Goal: Information Seeking & Learning: Learn about a topic

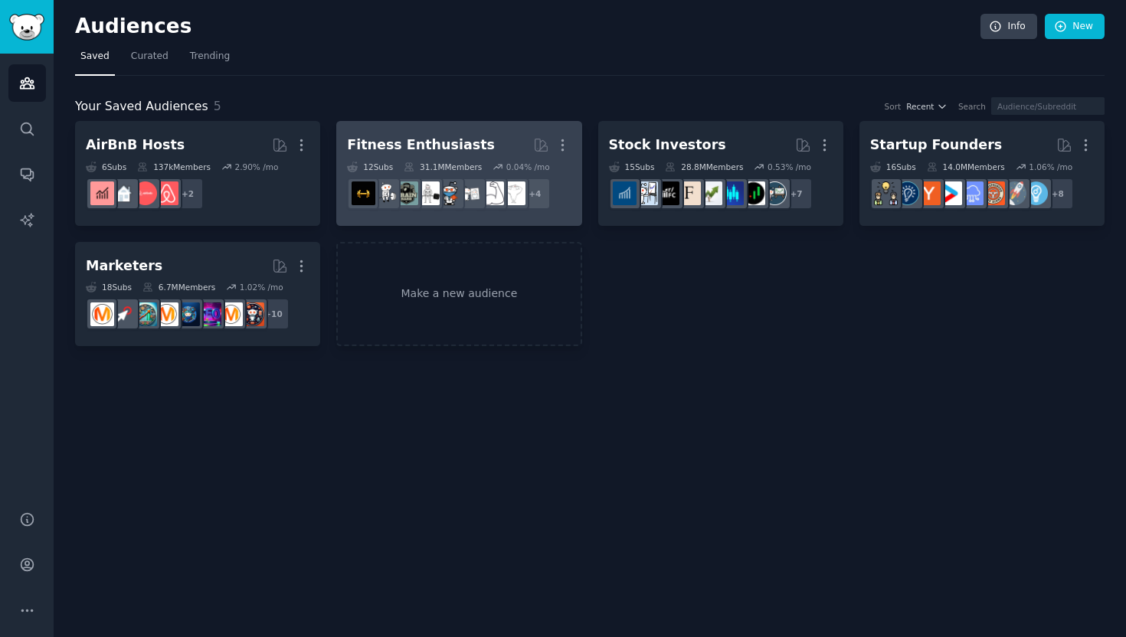
click at [444, 157] on h2 "Fitness Enthusiasts More" at bounding box center [459, 145] width 224 height 27
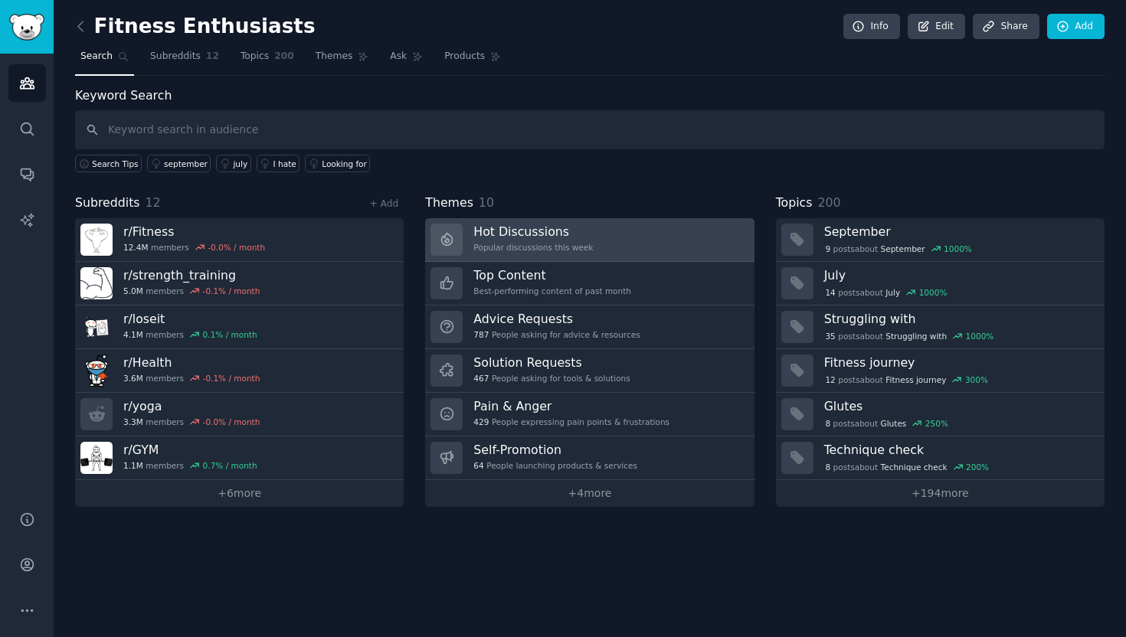
click at [531, 228] on h3 "Hot Discussions" at bounding box center [532, 232] width 119 height 16
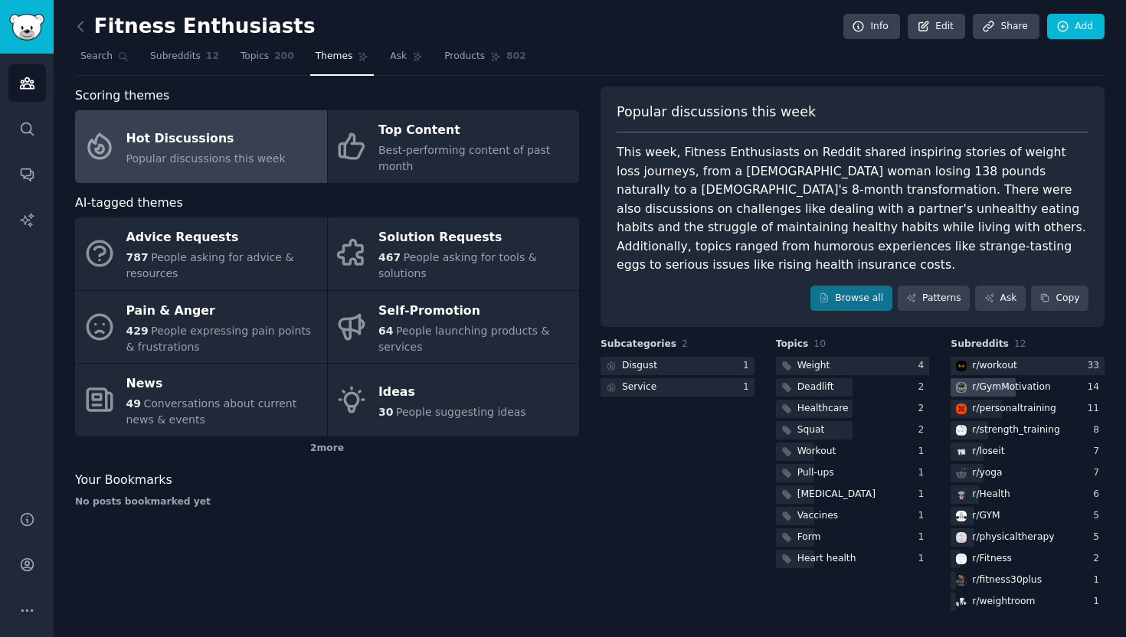
click at [1016, 381] on div "r/ GymMotivation" at bounding box center [1011, 388] width 78 height 14
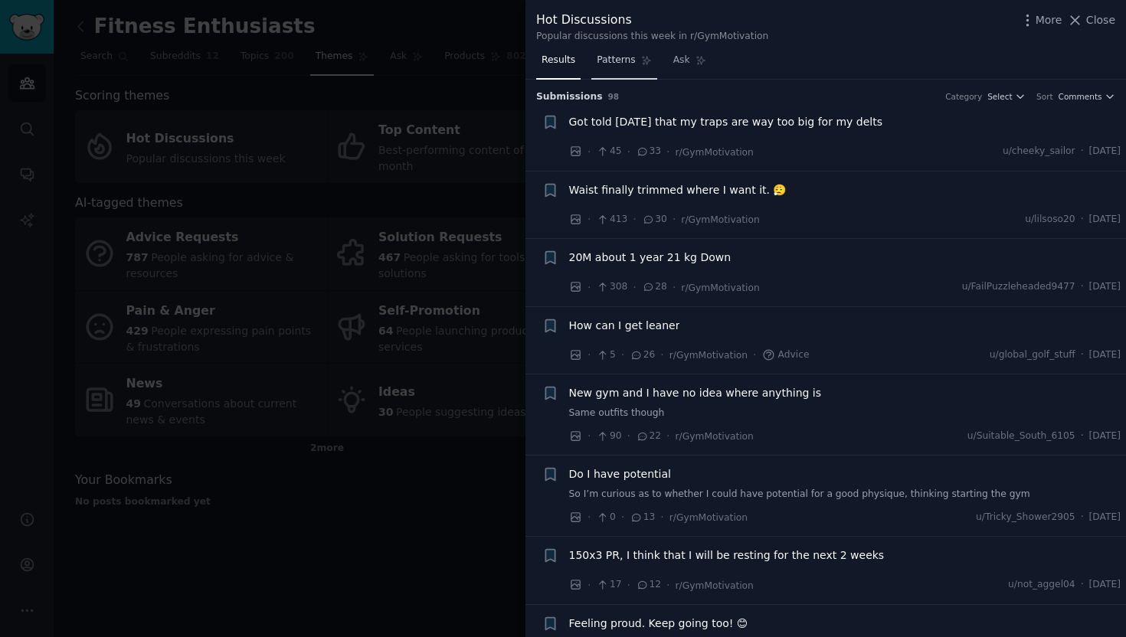
click at [611, 74] on link "Patterns" at bounding box center [623, 63] width 65 height 31
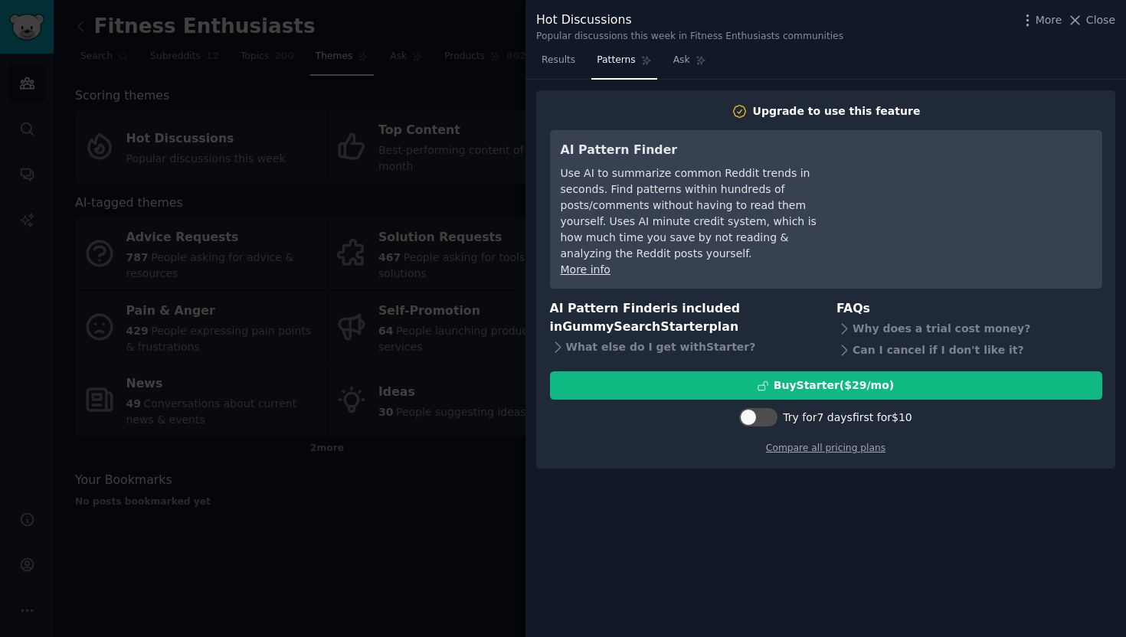
click at [555, 47] on div "Hot Discussions Popular discussions this week in Fitness Enthusiasts communitie…" at bounding box center [825, 24] width 600 height 48
click at [558, 70] on link "Results" at bounding box center [558, 63] width 44 height 31
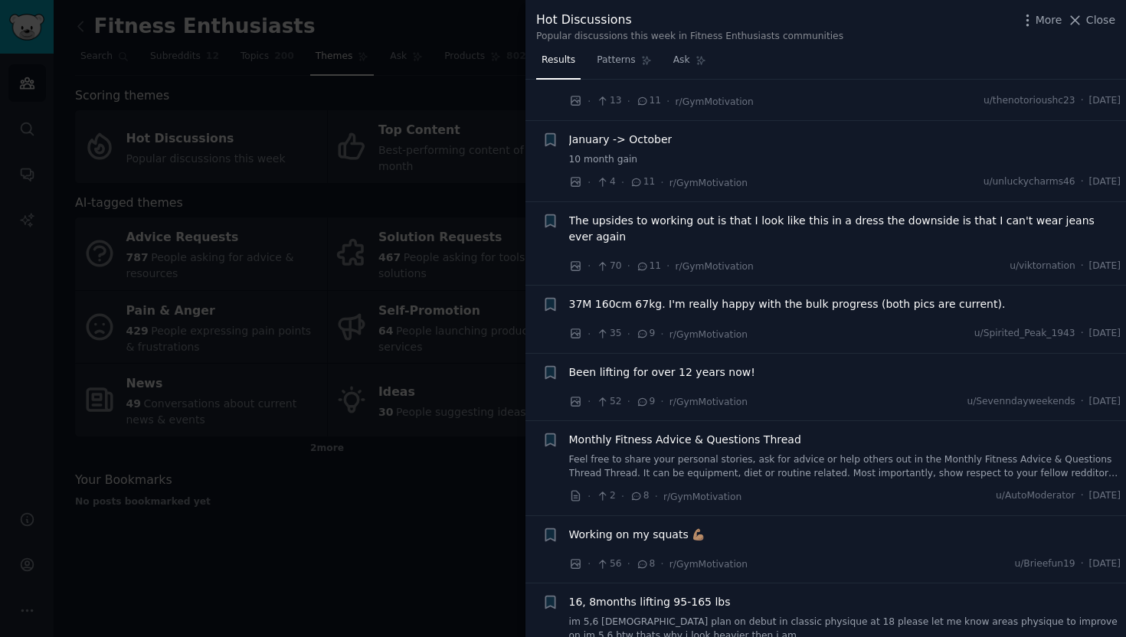
scroll to position [622, 0]
click at [427, 459] on div at bounding box center [563, 318] width 1126 height 637
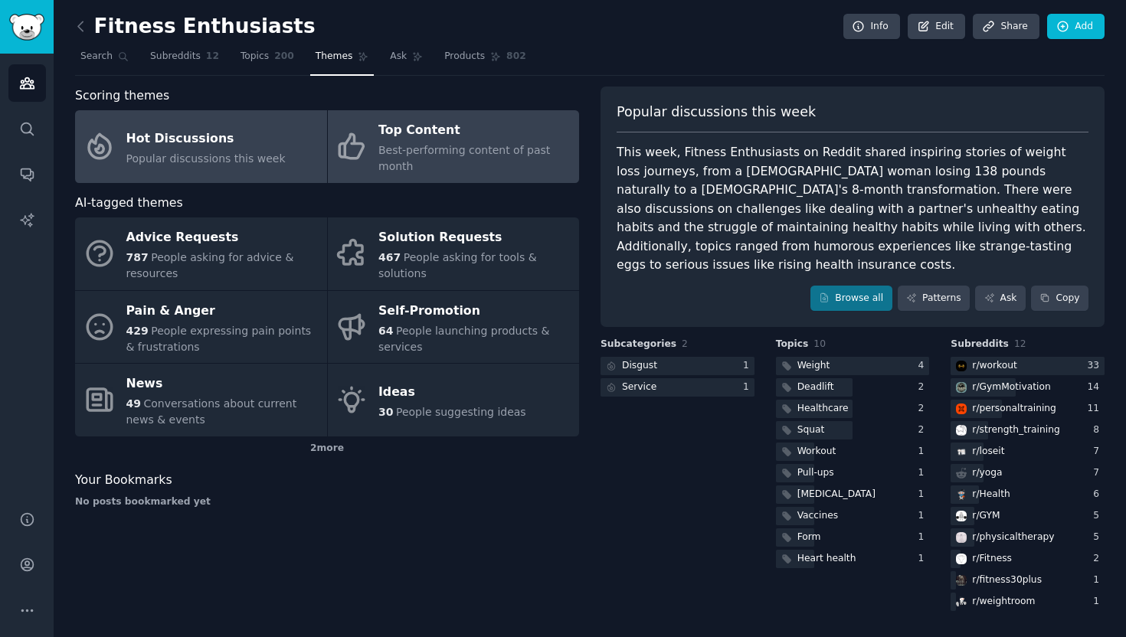
click at [419, 152] on span "Best-performing content of past month" at bounding box center [464, 158] width 172 height 28
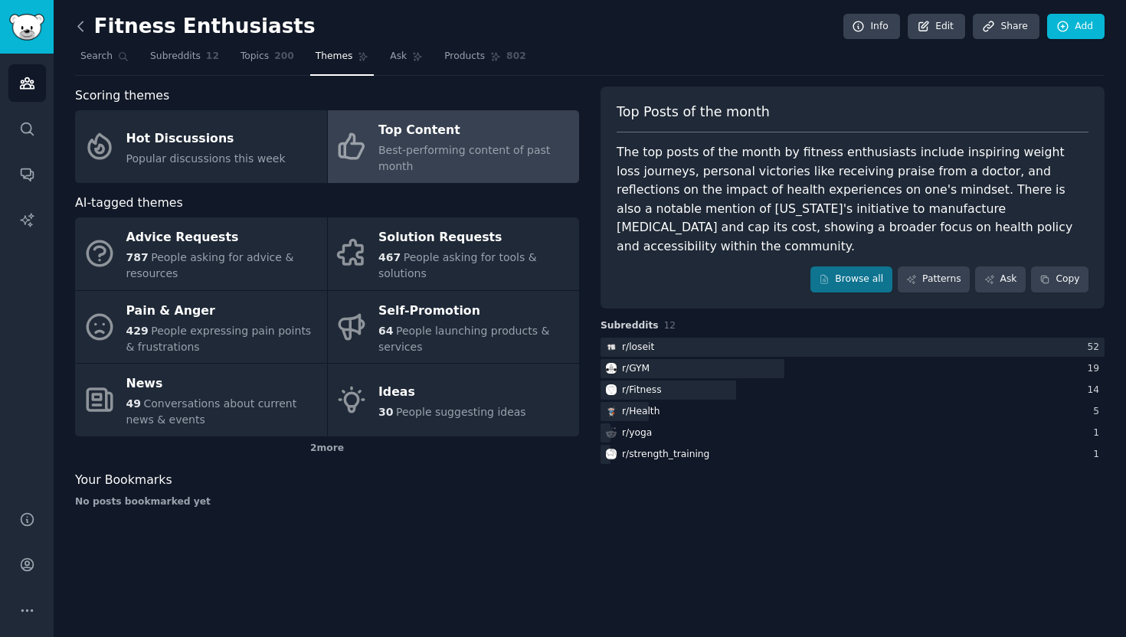
click at [83, 30] on icon at bounding box center [81, 26] width 16 height 16
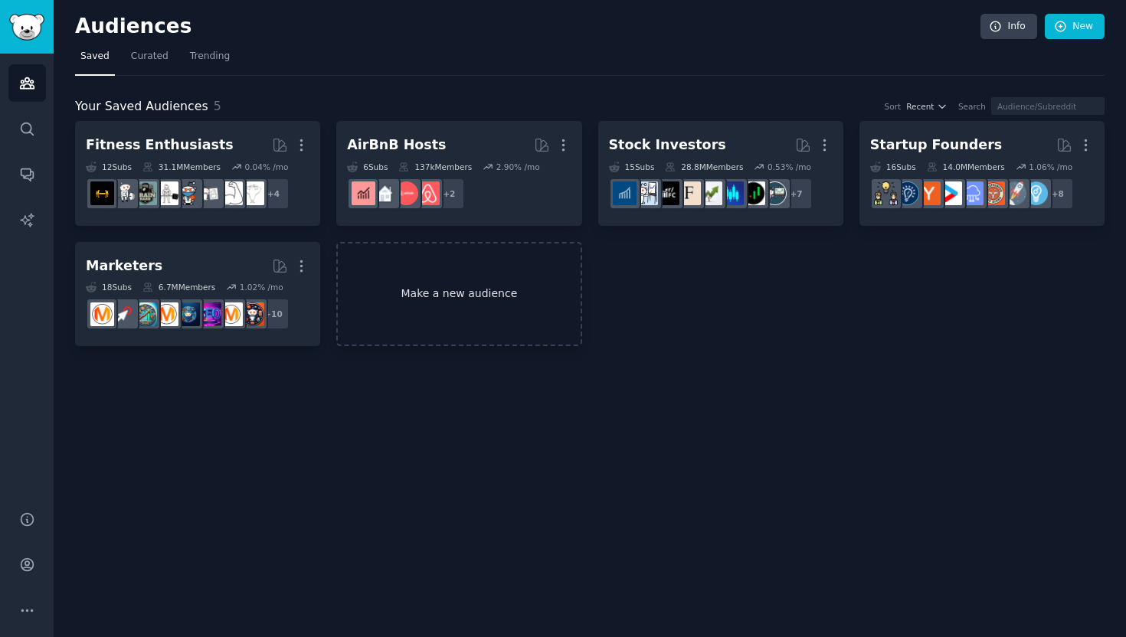
click at [417, 282] on link "Make a new audience" at bounding box center [458, 294] width 245 height 105
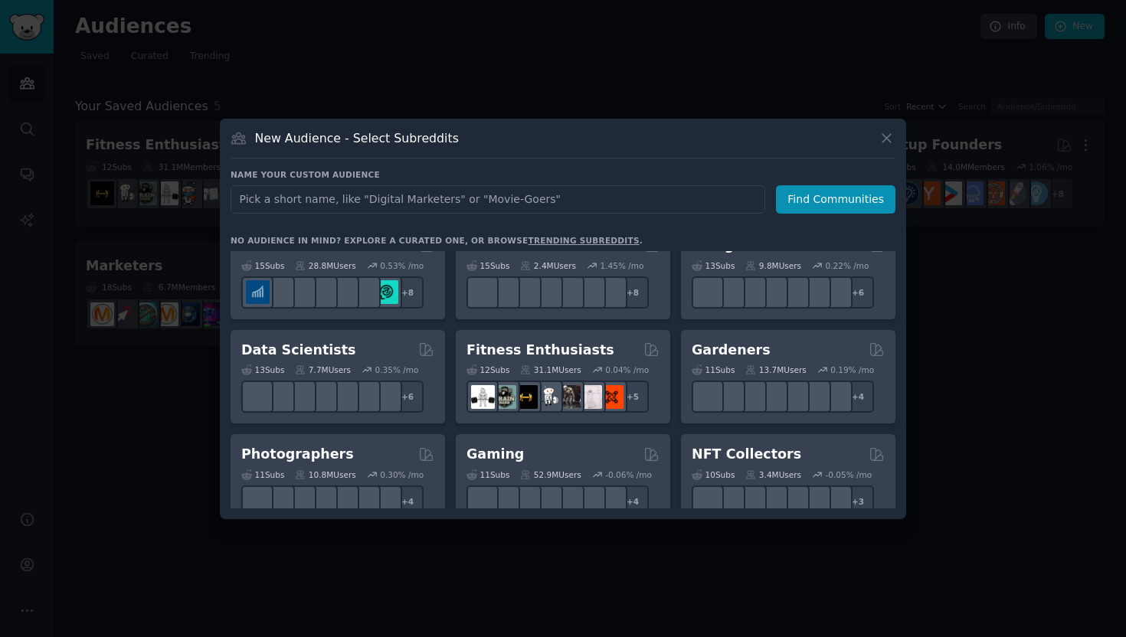
scroll to position [350, 0]
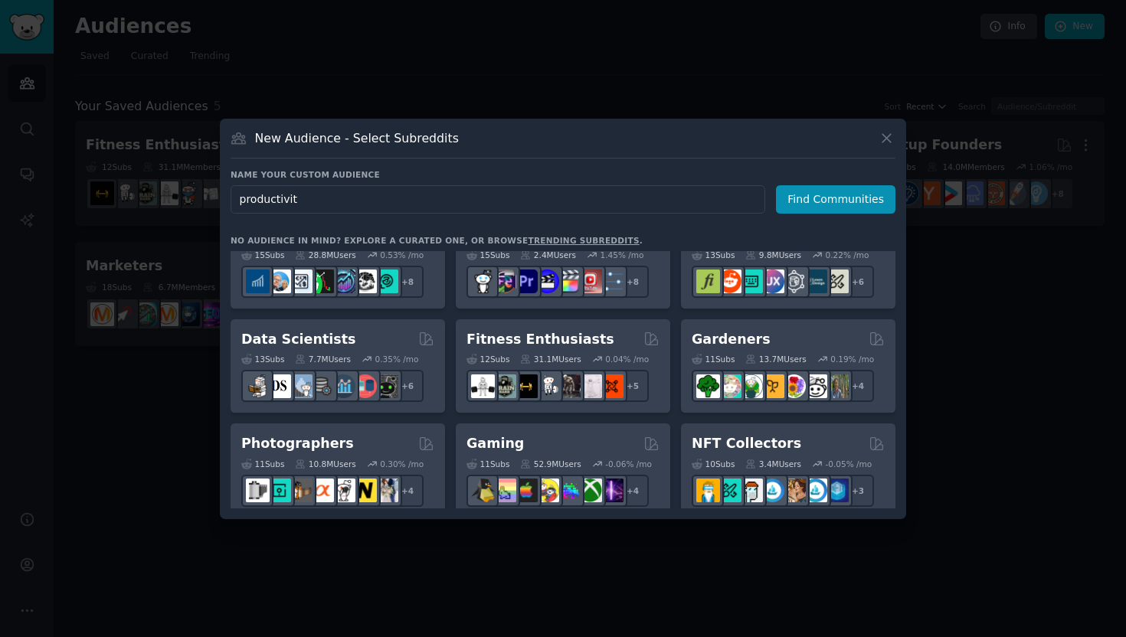
type input "productivity"
click button "Find Communities" at bounding box center [835, 199] width 119 height 28
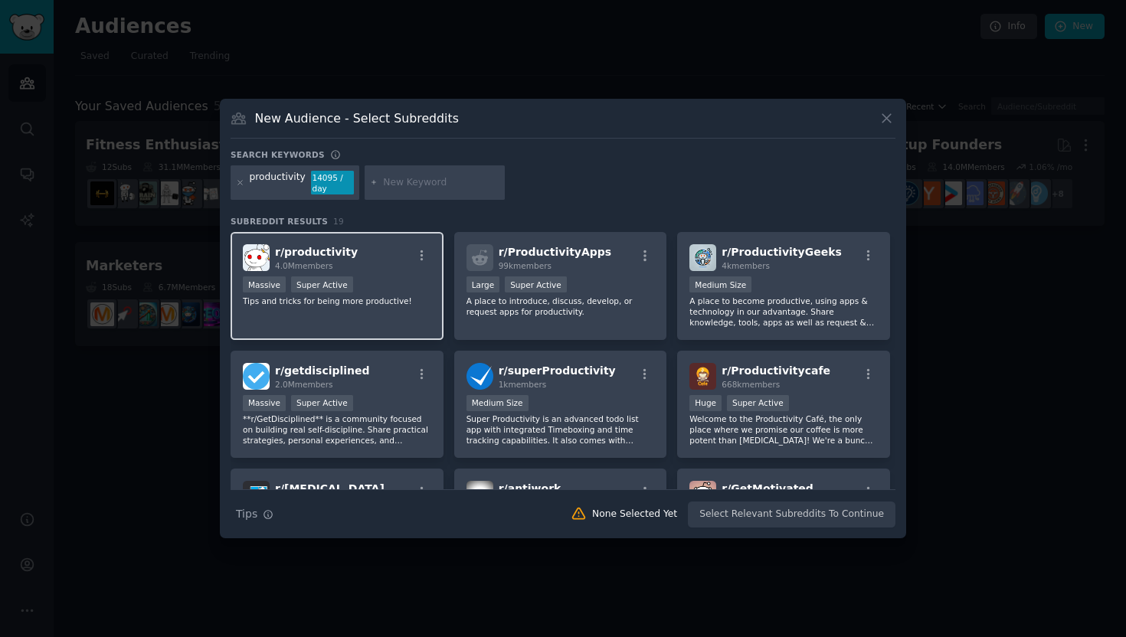
click at [374, 310] on div "r/ productivity 4.0M members Massive Super Active Tips and tricks for being mor…" at bounding box center [337, 286] width 213 height 108
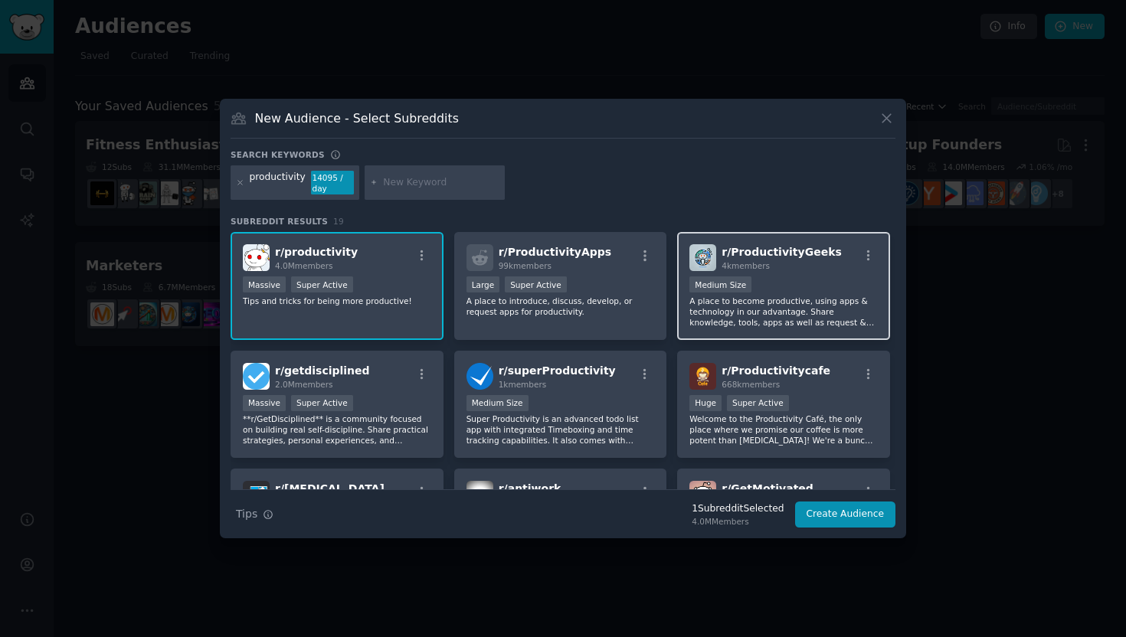
click at [726, 328] on div "r/ ProductivityGeeks 4k members Medium Size A place to become productive, using…" at bounding box center [783, 286] width 213 height 108
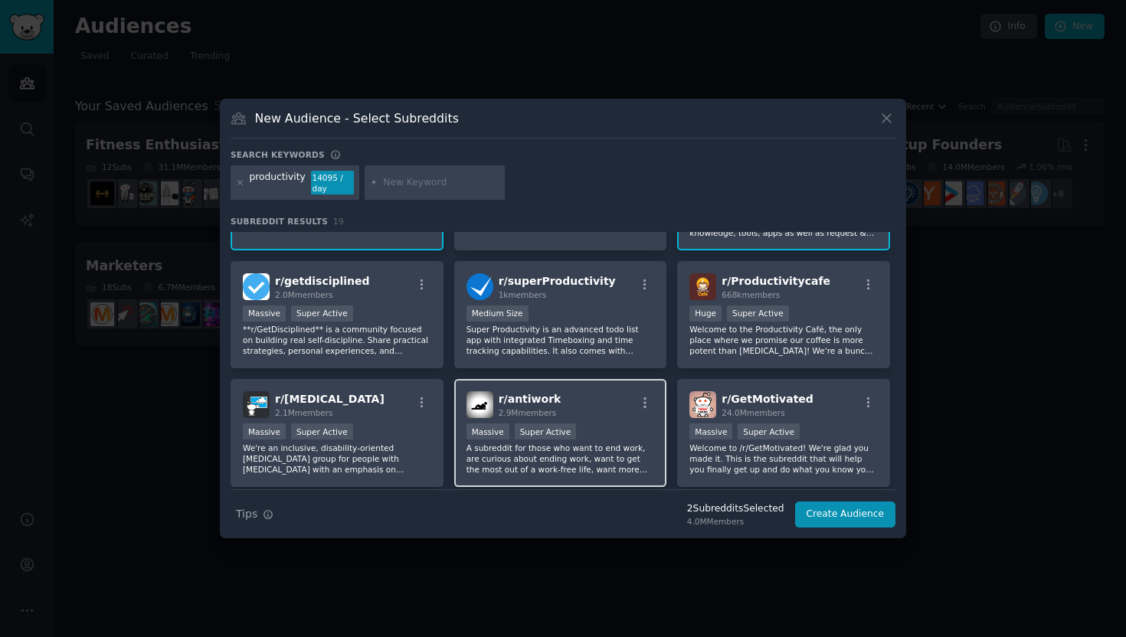
scroll to position [93, 0]
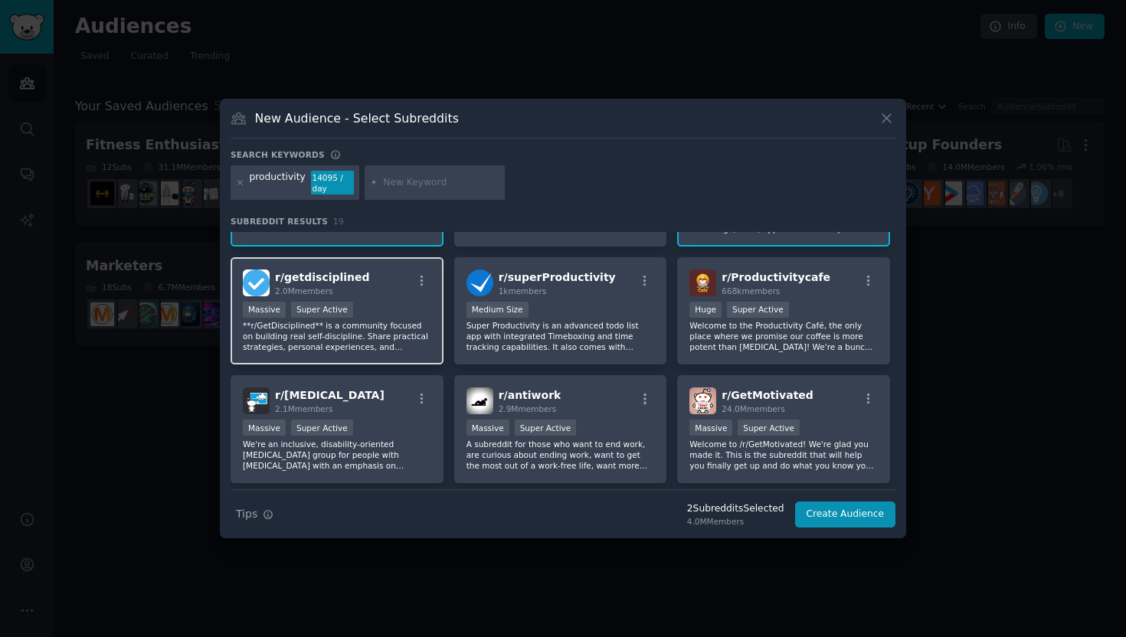
click at [406, 336] on p "**r/GetDisciplined** is a community focused on building real self-discipline. S…" at bounding box center [337, 336] width 188 height 32
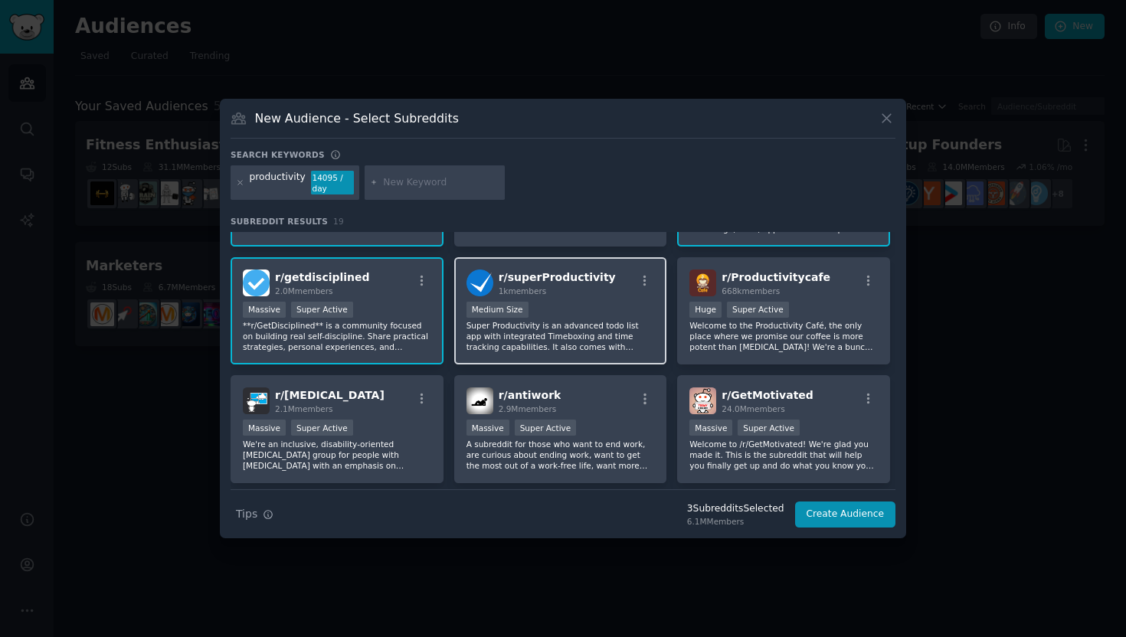
click at [564, 336] on p "Super Productivity is an advanced todo list app with integrated Timeboxing and …" at bounding box center [560, 336] width 188 height 32
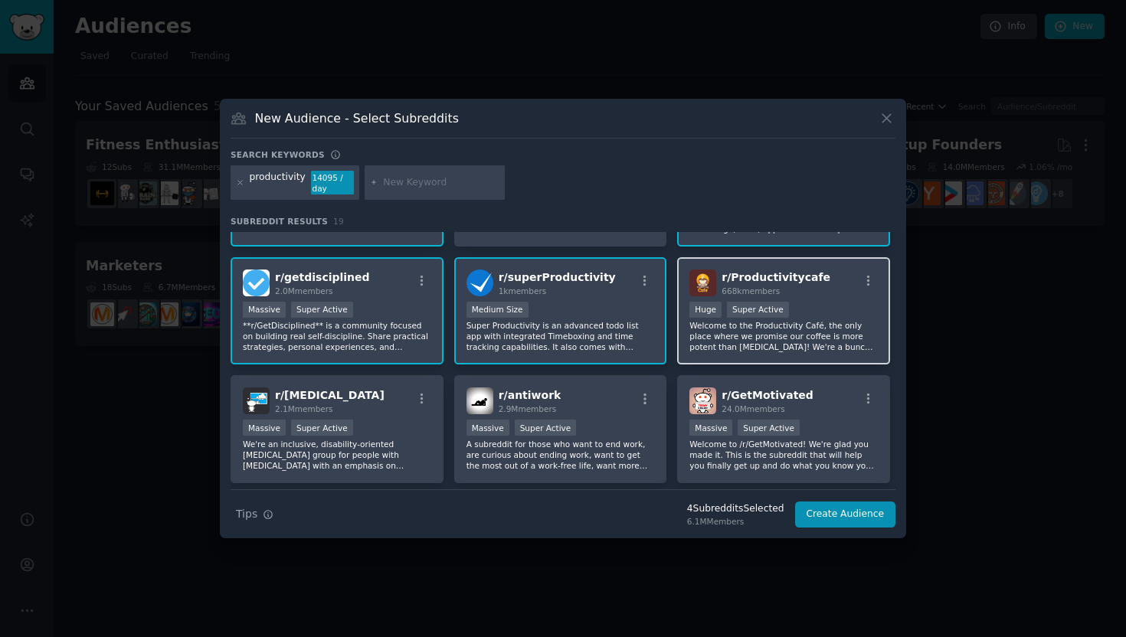
click at [790, 348] on p "Welcome to the Productivity Café, the only place where we promise our coffee is…" at bounding box center [783, 336] width 188 height 32
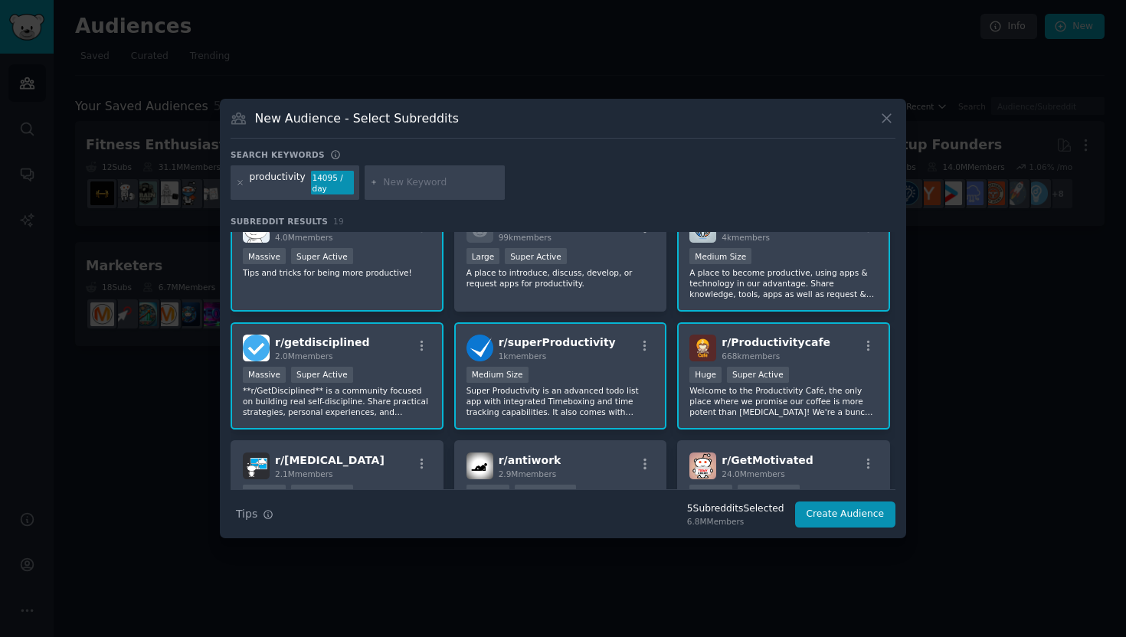
scroll to position [0, 0]
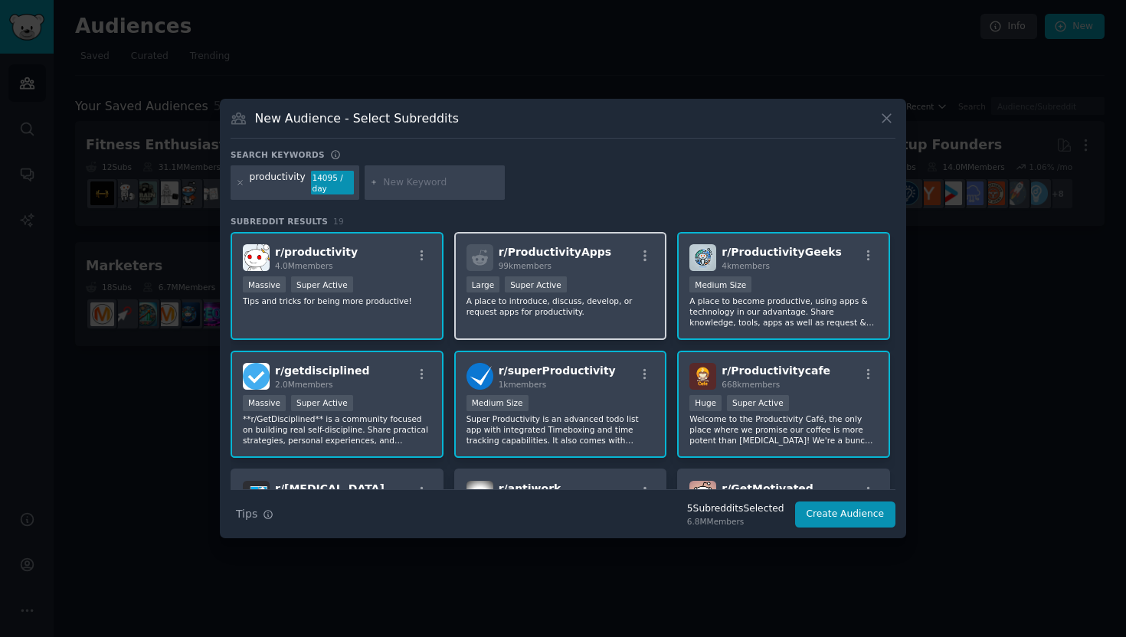
click at [584, 298] on p "A place to introduce, discuss, develop, or request apps for productivity." at bounding box center [560, 306] width 188 height 21
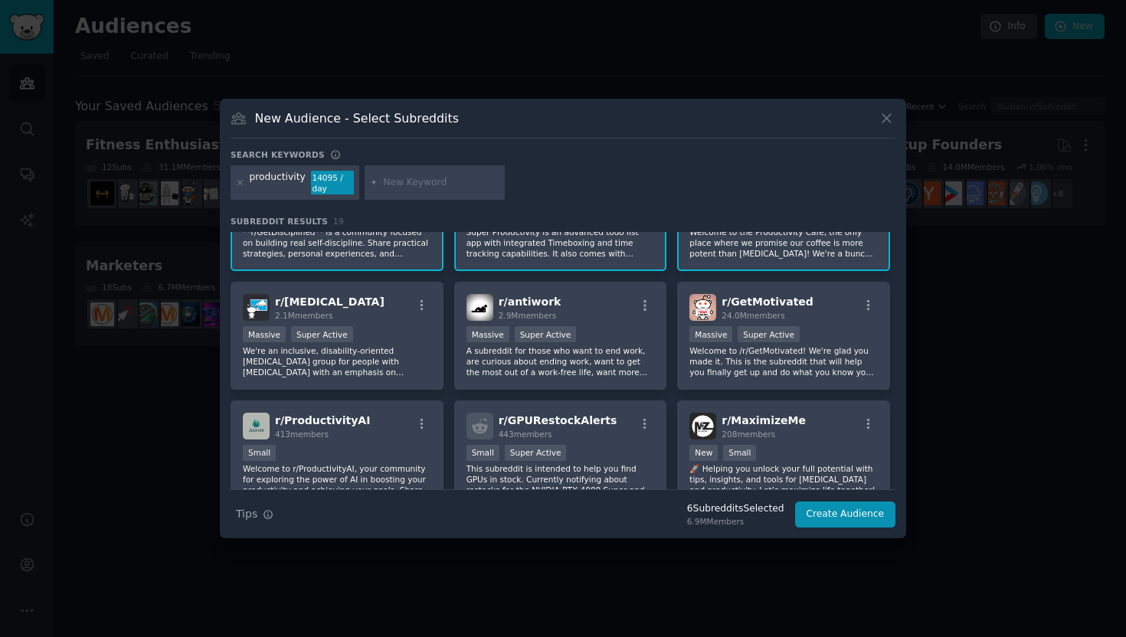
scroll to position [179, 0]
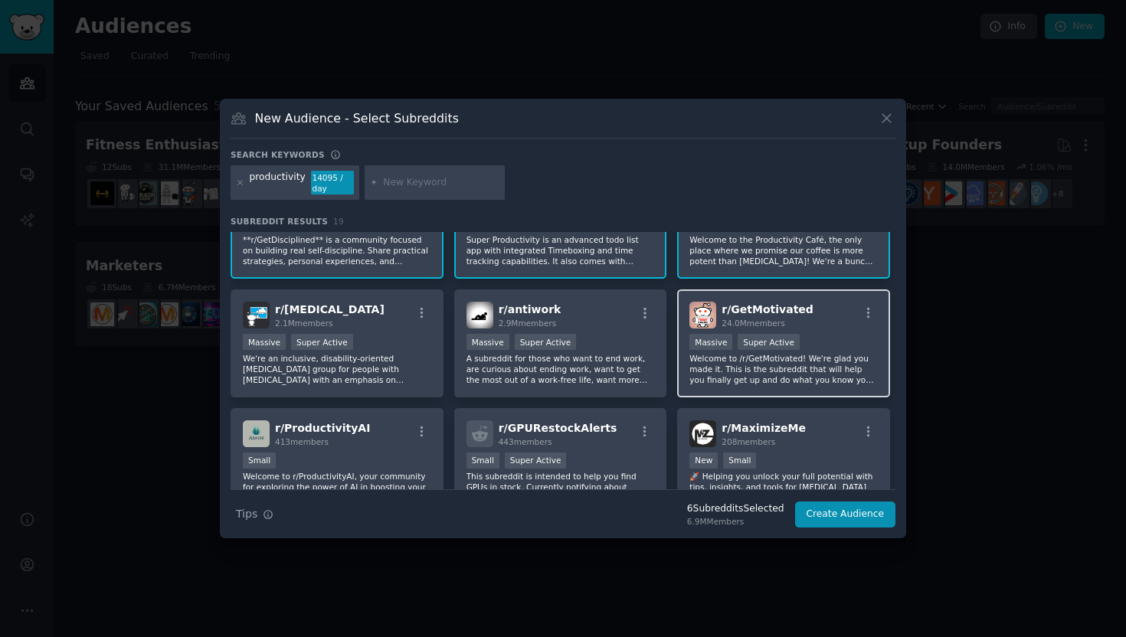
click at [812, 358] on p "Welcome to /r/GetMotivated! We're glad you made it. This is the subreddit that …" at bounding box center [783, 369] width 188 height 32
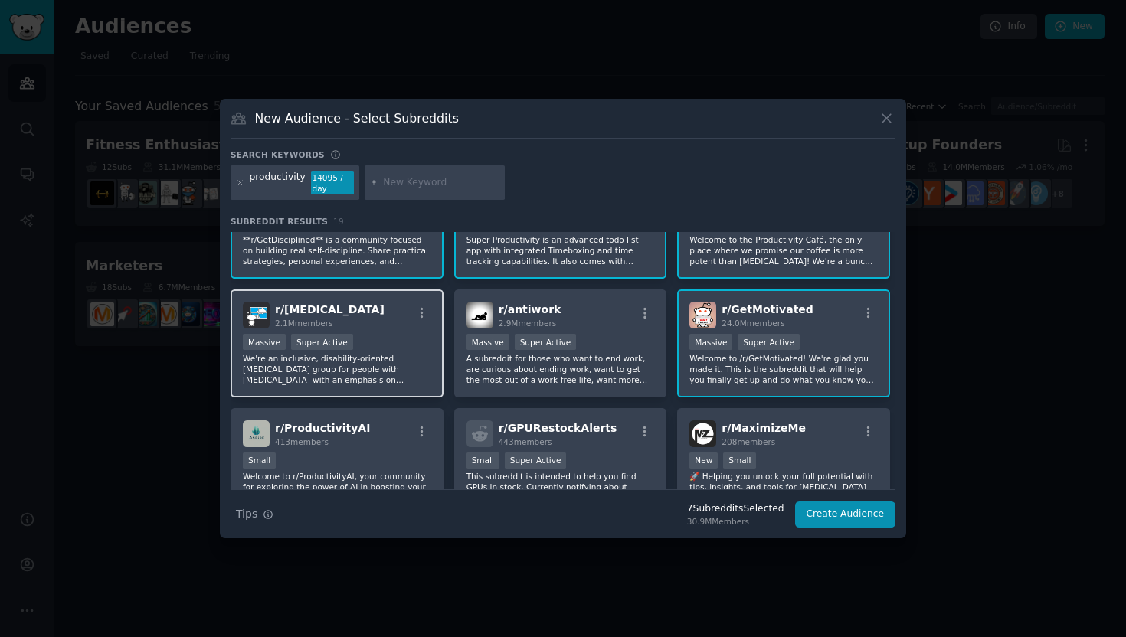
click at [373, 371] on p "We're an inclusive, disability-oriented [MEDICAL_DATA] group for people with [M…" at bounding box center [337, 369] width 188 height 32
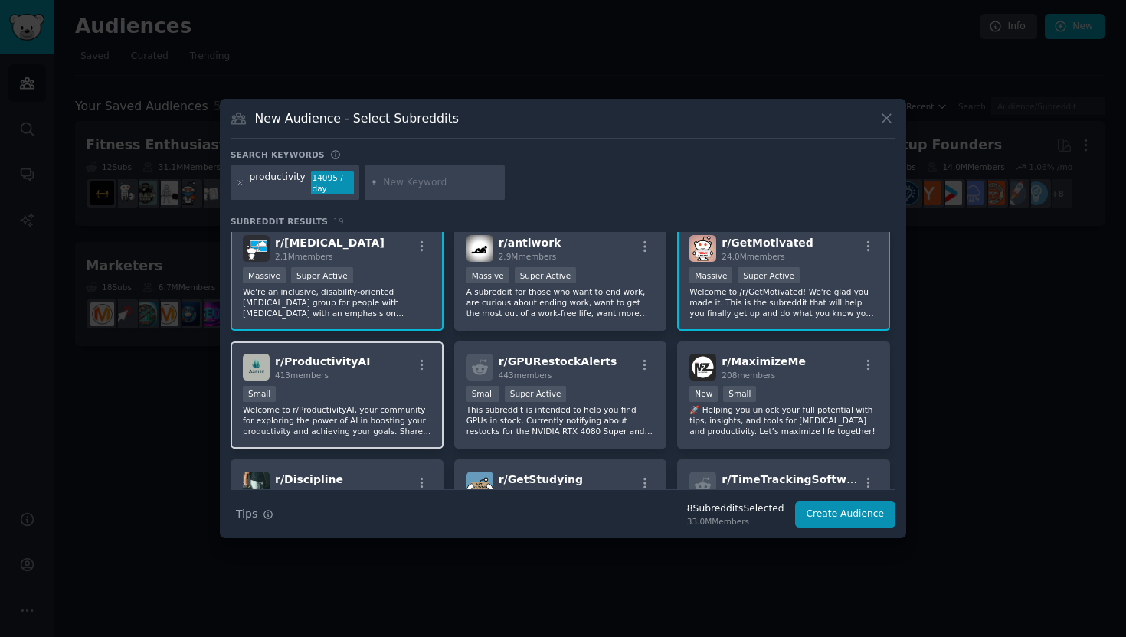
scroll to position [247, 0]
click at [385, 422] on p "Welcome to r/ProductivityAI, your community for exploring the power of AI in bo…" at bounding box center [337, 420] width 188 height 32
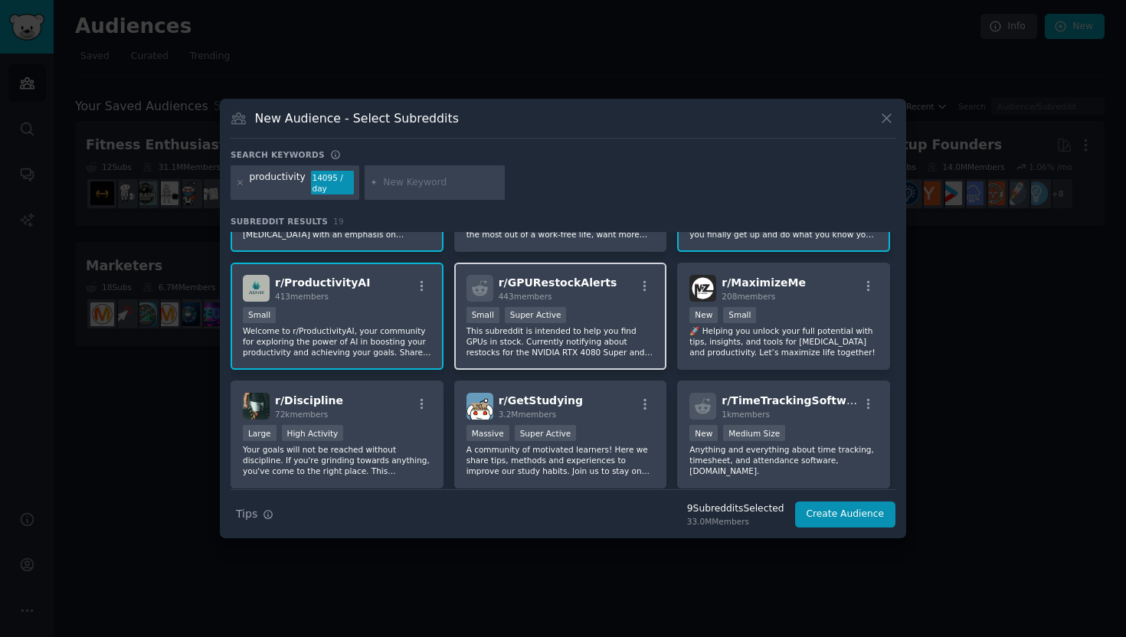
scroll to position [325, 0]
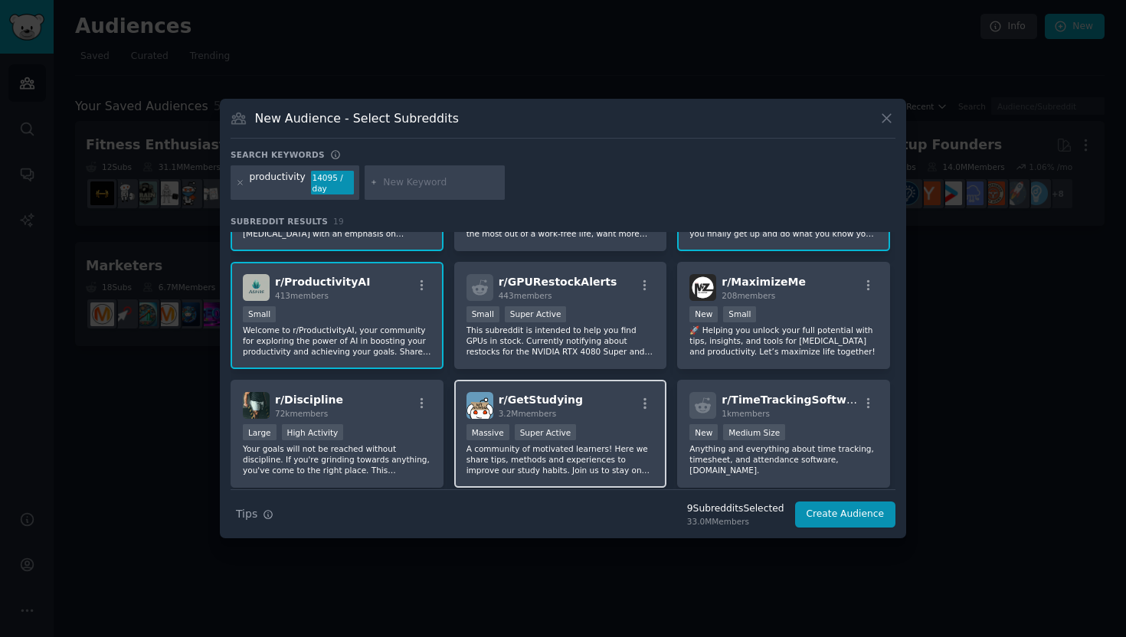
click at [587, 470] on p "A community of motivated learners! Here we share tips, methods and experiences …" at bounding box center [560, 459] width 188 height 32
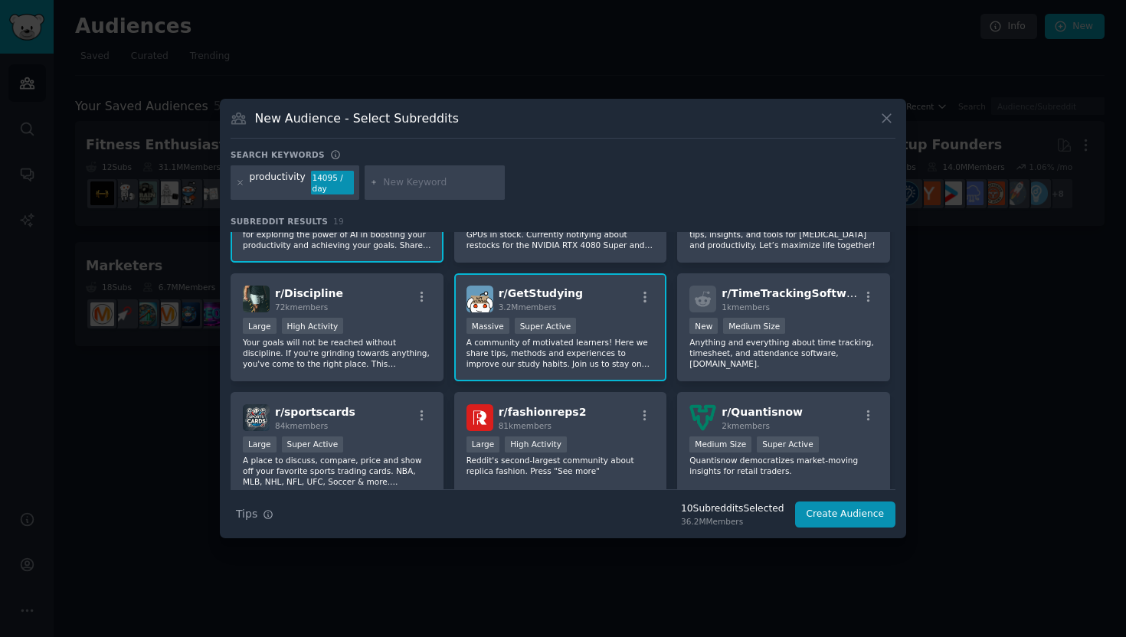
scroll to position [443, 0]
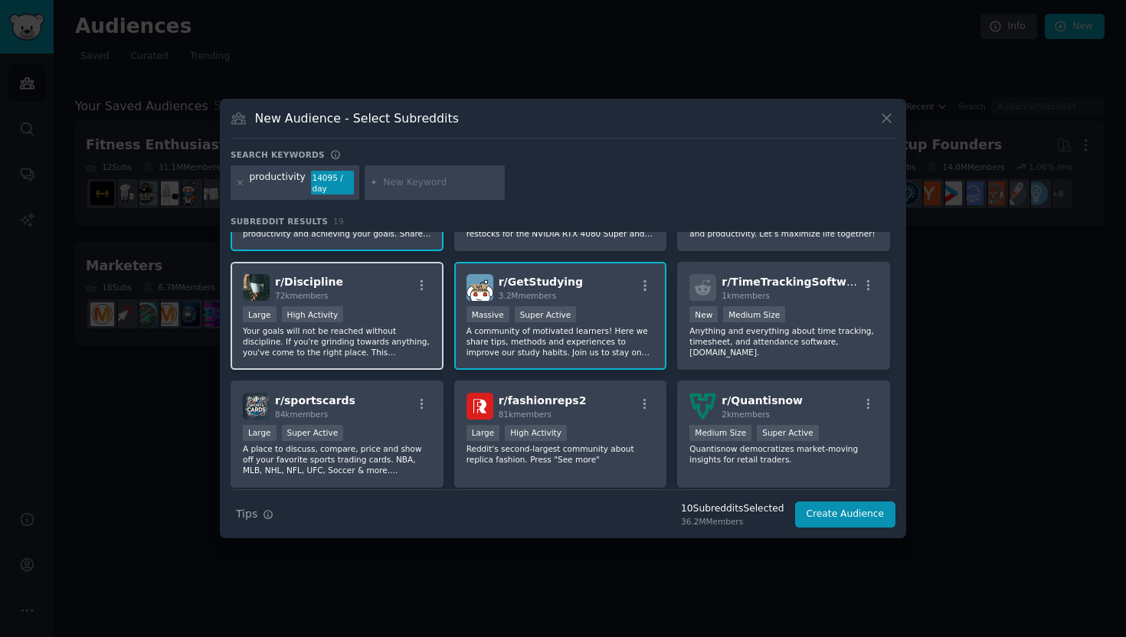
click at [374, 320] on div "Large High Activity" at bounding box center [337, 315] width 188 height 19
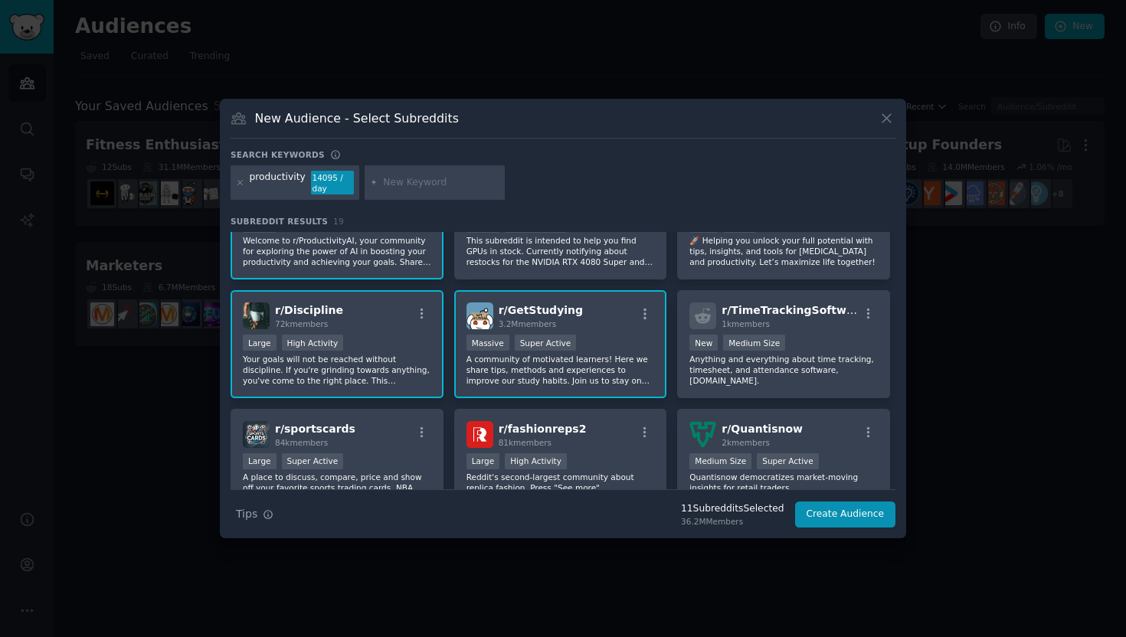
scroll to position [423, 0]
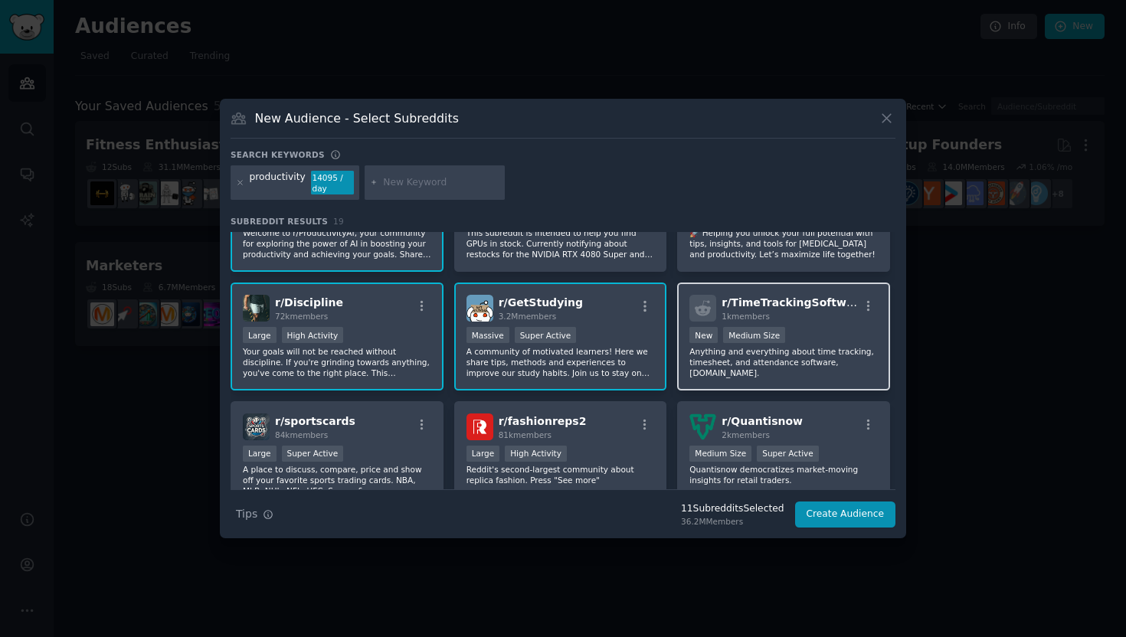
click at [752, 361] on p "Anything and everything about time tracking, timesheet, and attendance software…" at bounding box center [783, 362] width 188 height 32
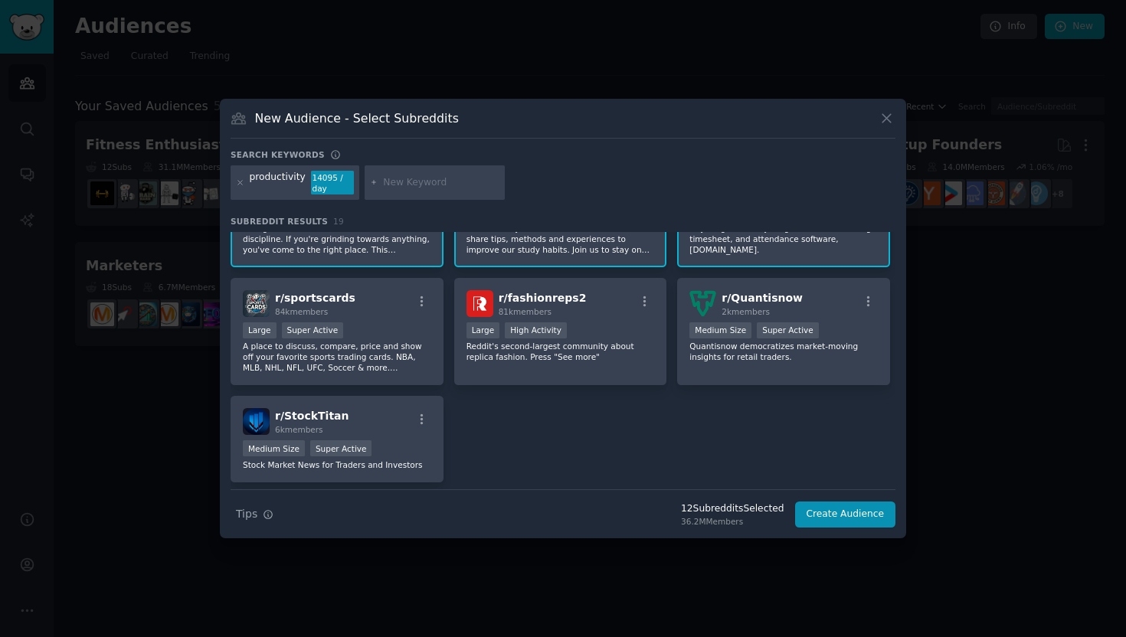
scroll to position [592, 0]
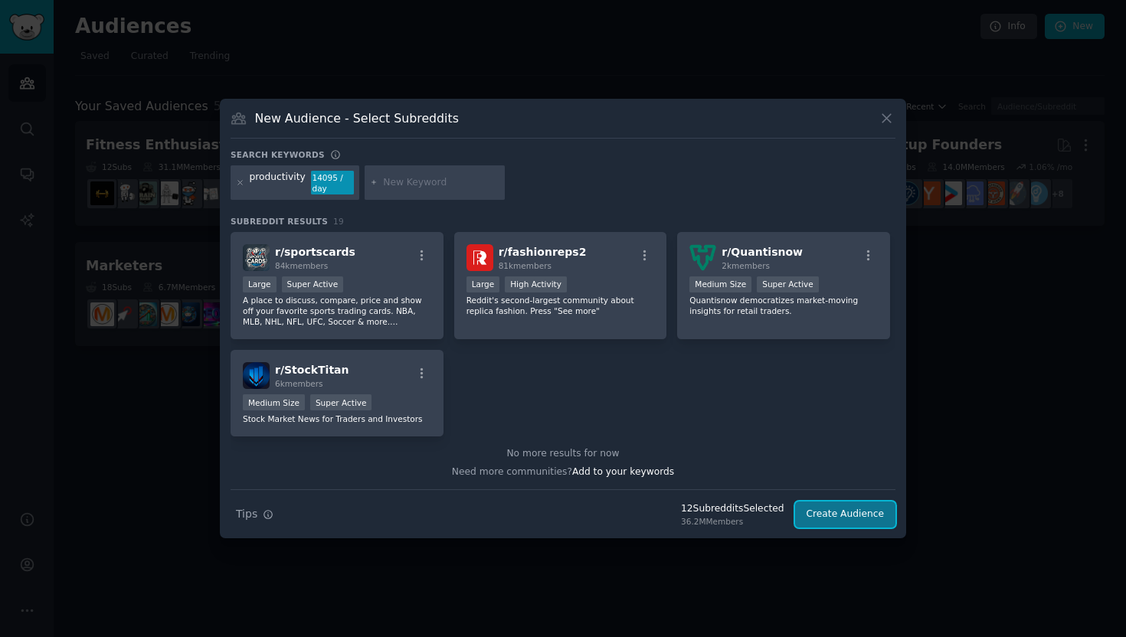
click at [840, 516] on button "Create Audience" at bounding box center [845, 515] width 101 height 26
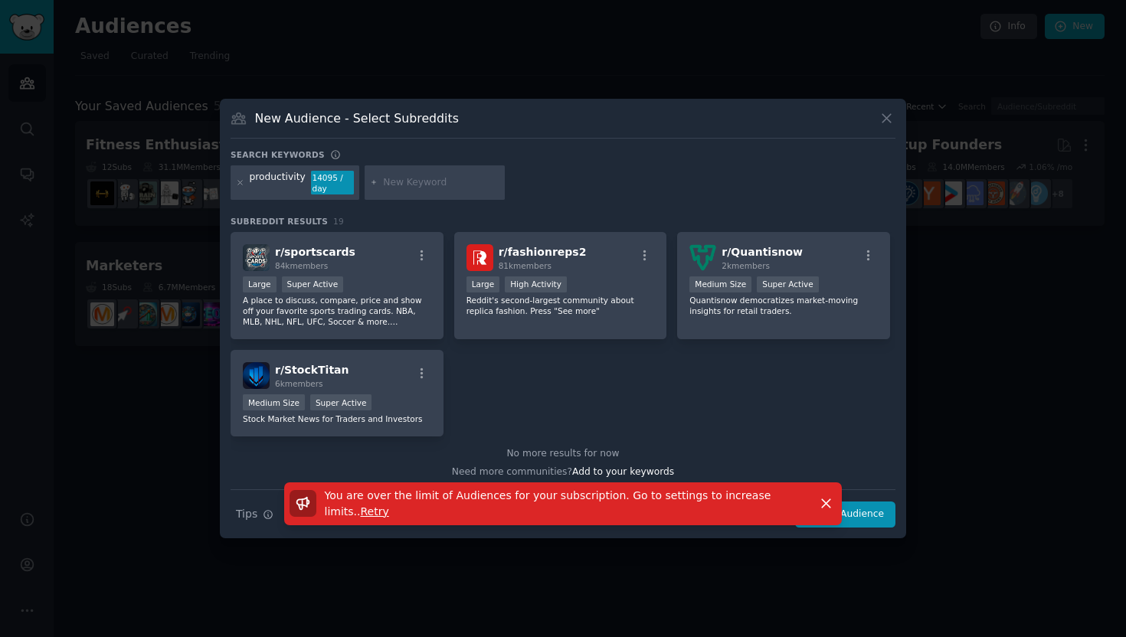
click at [896, 110] on div "New Audience - Select Subreddits Search keywords productivity 14095 / day Subre…" at bounding box center [563, 319] width 686 height 440
click at [885, 113] on icon at bounding box center [886, 118] width 16 height 16
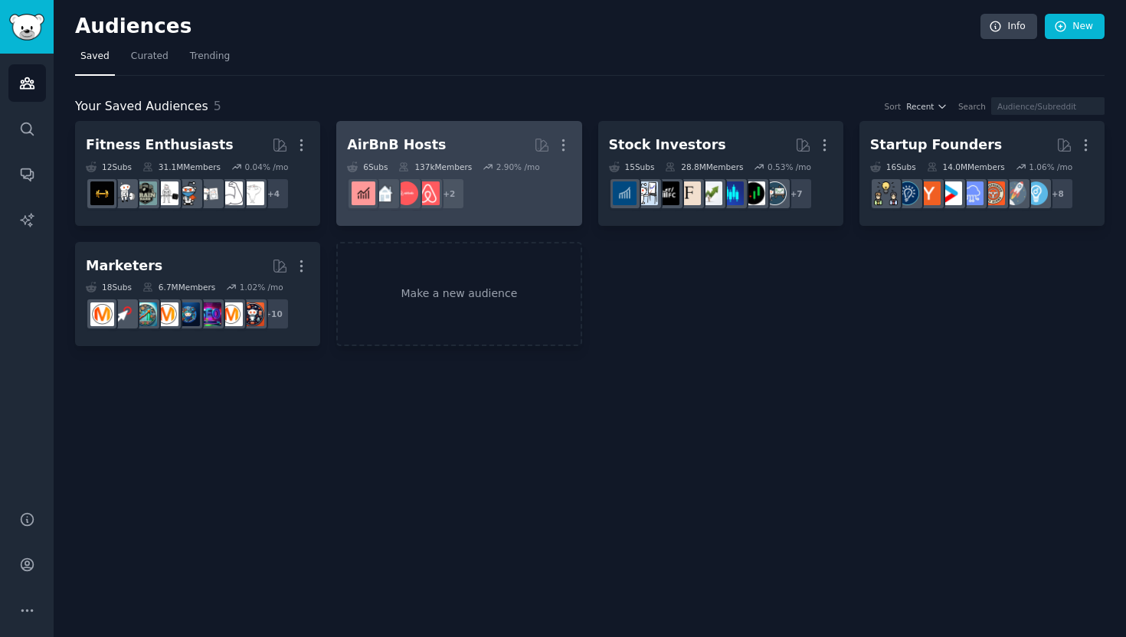
click at [549, 184] on dd "+ 2" at bounding box center [459, 193] width 224 height 43
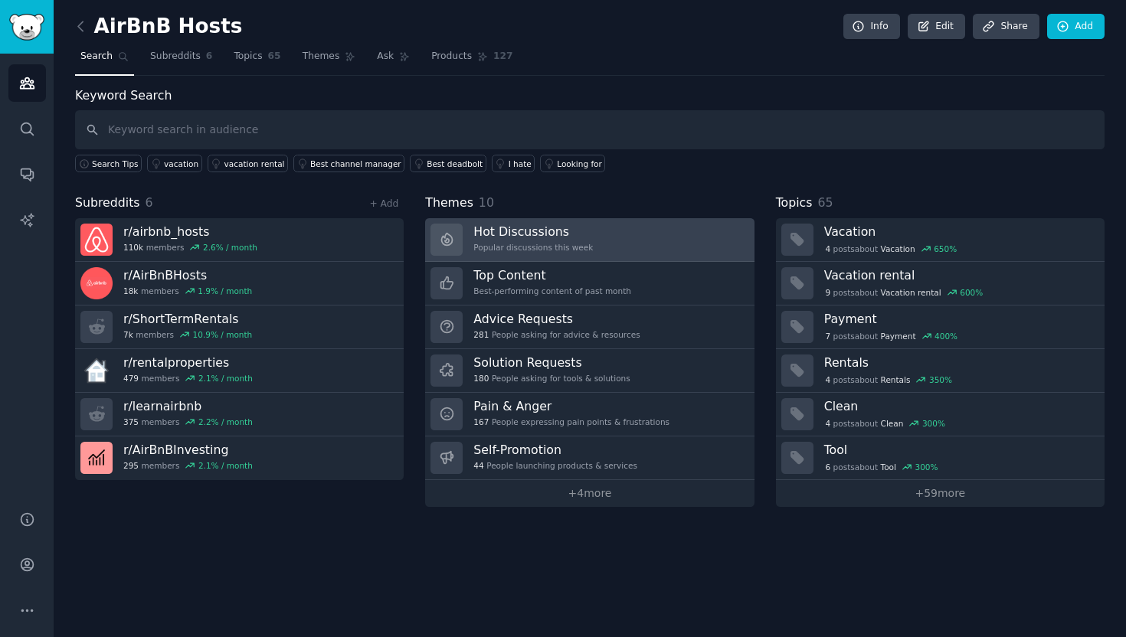
click at [658, 251] on link "Hot Discussions Popular discussions this week" at bounding box center [589, 240] width 329 height 44
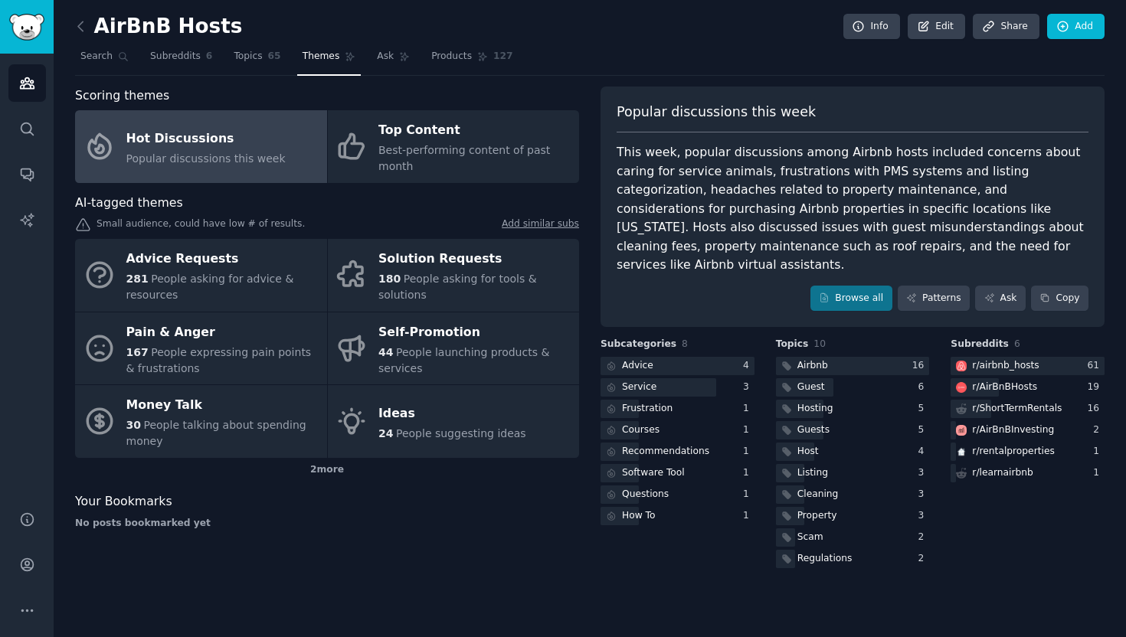
click at [631, 153] on div "This week, popular discussions among Airbnb hosts included concerns about carin…" at bounding box center [853, 209] width 472 height 132
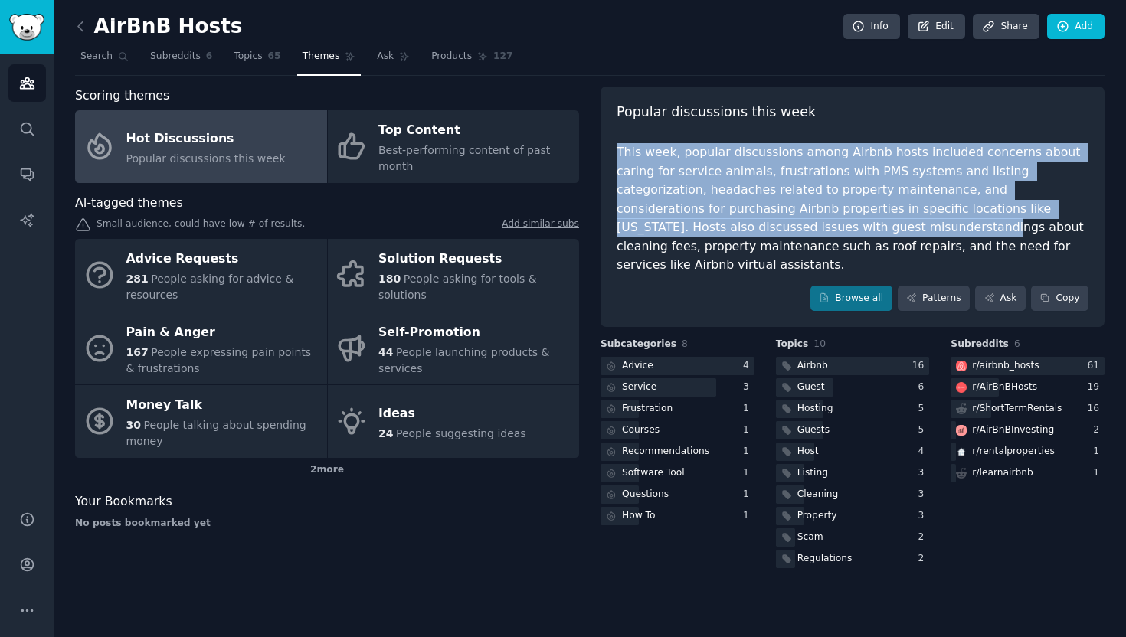
drag, startPoint x: 631, startPoint y: 153, endPoint x: 694, endPoint y: 224, distance: 94.4
click at [694, 224] on div "This week, popular discussions among Airbnb hosts included concerns about carin…" at bounding box center [853, 209] width 472 height 132
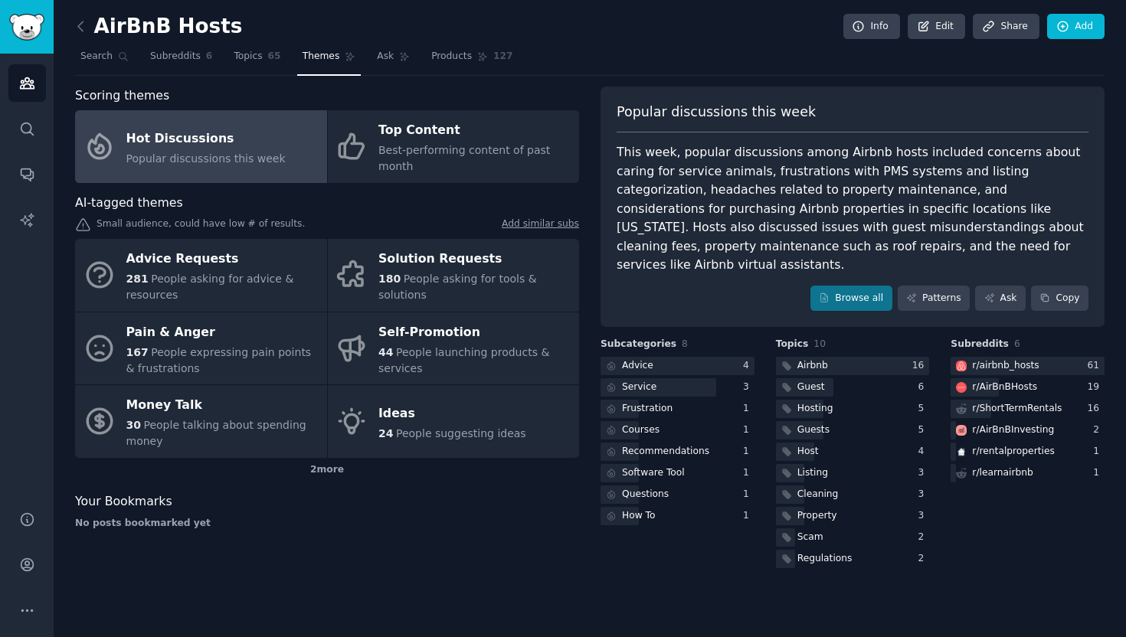
click at [770, 242] on div "This week, popular discussions among Airbnb hosts included concerns about carin…" at bounding box center [853, 209] width 472 height 132
click at [826, 183] on div "This week, popular discussions among Airbnb hosts included concerns about carin…" at bounding box center [853, 209] width 472 height 132
click at [826, 179] on div "This week, popular discussions among Airbnb hosts included concerns about carin…" at bounding box center [853, 209] width 472 height 132
drag, startPoint x: 826, startPoint y: 179, endPoint x: 863, endPoint y: 179, distance: 37.5
click at [863, 179] on div "This week, popular discussions among Airbnb hosts included concerns about carin…" at bounding box center [853, 209] width 472 height 132
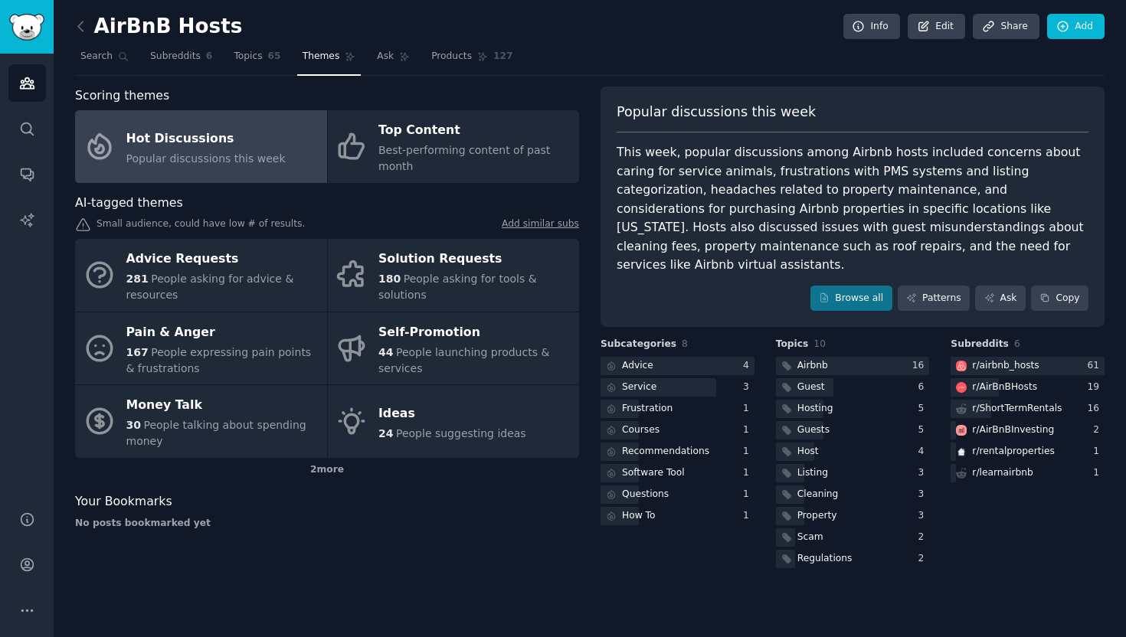
click at [1007, 173] on div "This week, popular discussions among Airbnb hosts included concerns about carin…" at bounding box center [853, 209] width 472 height 132
drag, startPoint x: 1007, startPoint y: 173, endPoint x: 818, endPoint y: 165, distance: 189.3
click at [818, 165] on div "This week, popular discussions among Airbnb hosts included concerns about carin…" at bounding box center [853, 209] width 472 height 132
click at [84, 29] on icon at bounding box center [81, 26] width 16 height 16
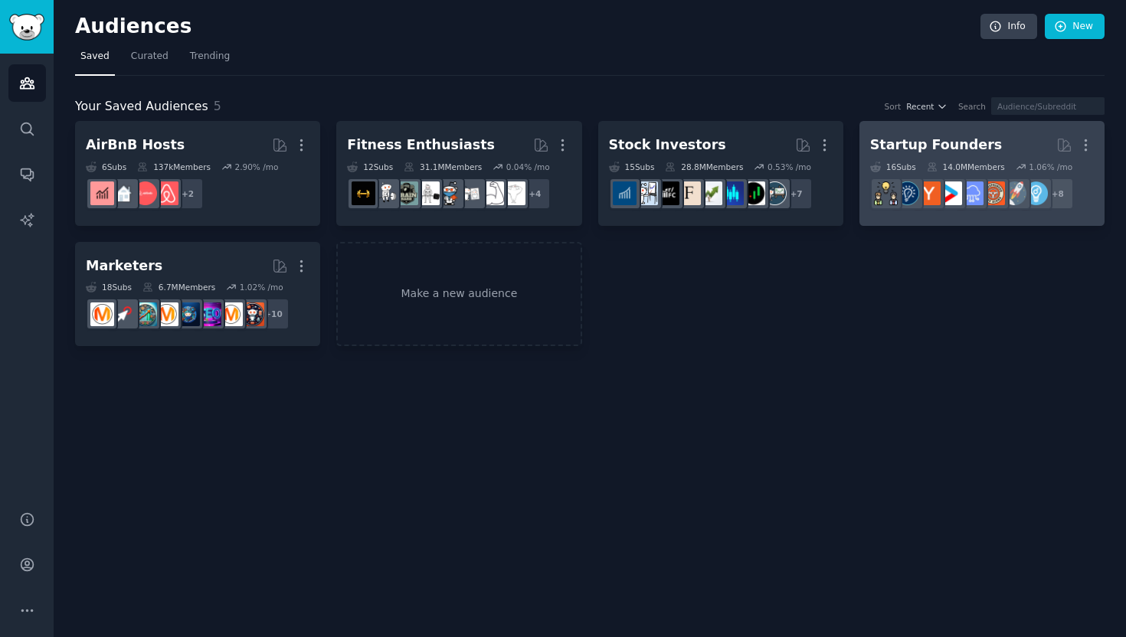
click at [979, 149] on div "Startup Founders" at bounding box center [936, 145] width 132 height 19
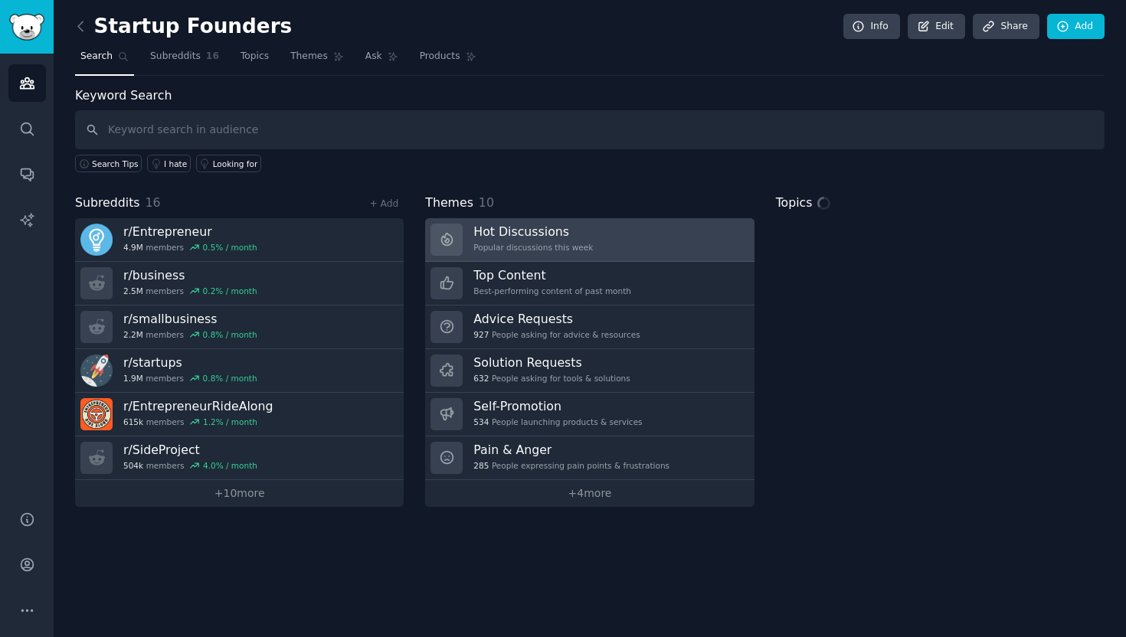
click at [511, 240] on div "Hot Discussions Popular discussions this week" at bounding box center [532, 240] width 119 height 32
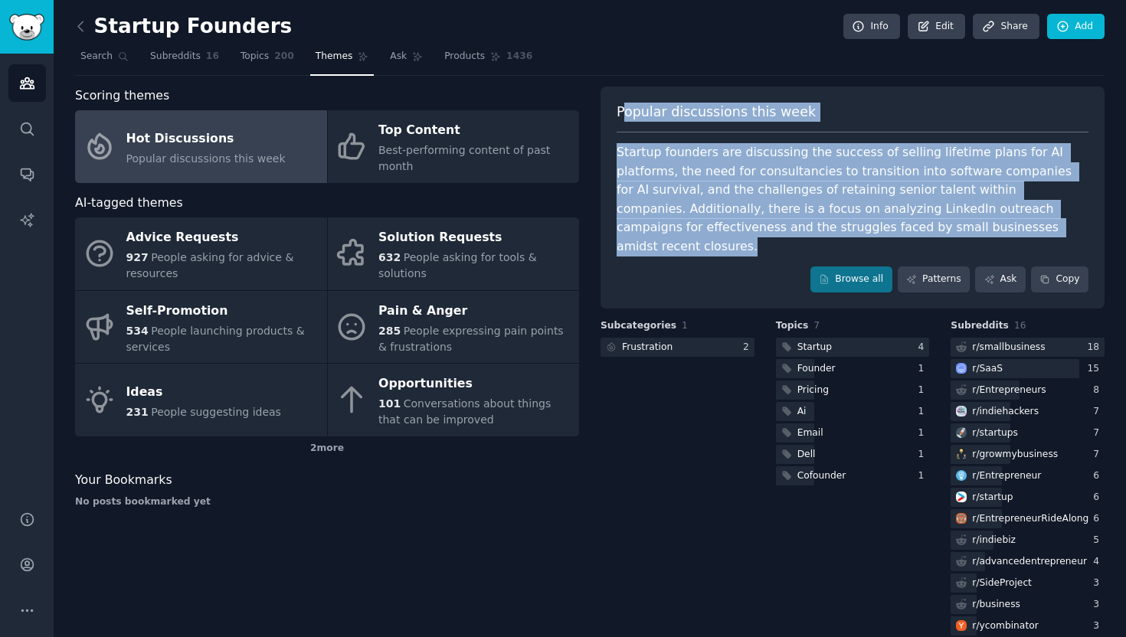
drag, startPoint x: 623, startPoint y: 106, endPoint x: 743, endPoint y: 252, distance: 188.9
click at [743, 252] on div "Popular discussions this week Startup founders are discussing the success of se…" at bounding box center [852, 198] width 504 height 222
click at [702, 194] on div "Startup founders are discussing the success of selling lifetime plans for AI pl…" at bounding box center [853, 199] width 472 height 113
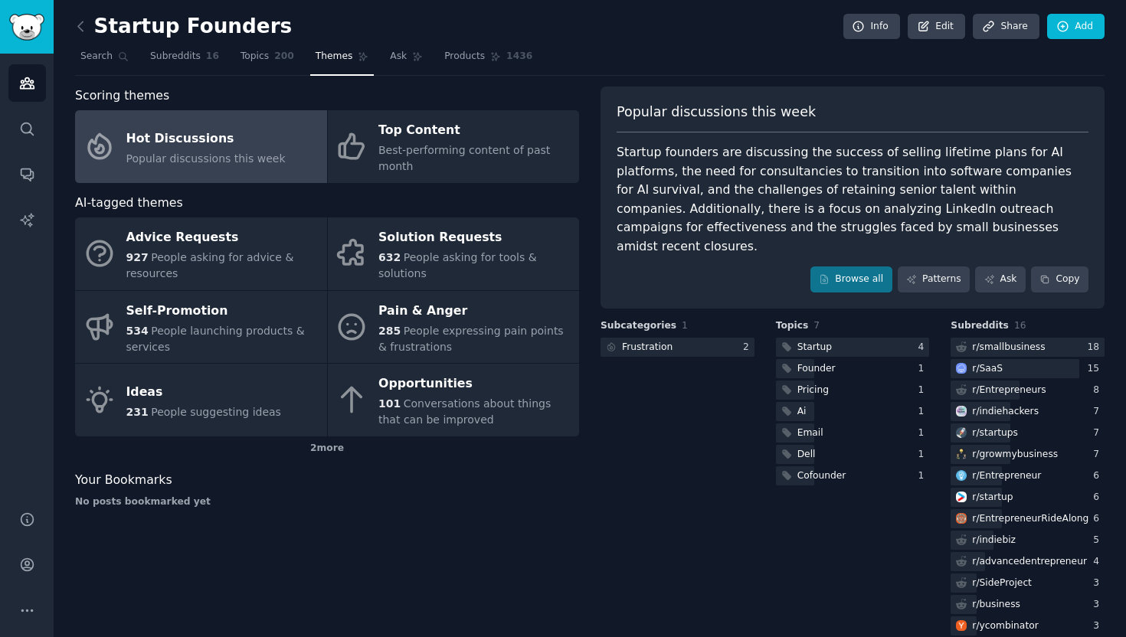
click at [623, 175] on div "Startup founders are discussing the success of selling lifetime plans for AI pl…" at bounding box center [853, 199] width 472 height 113
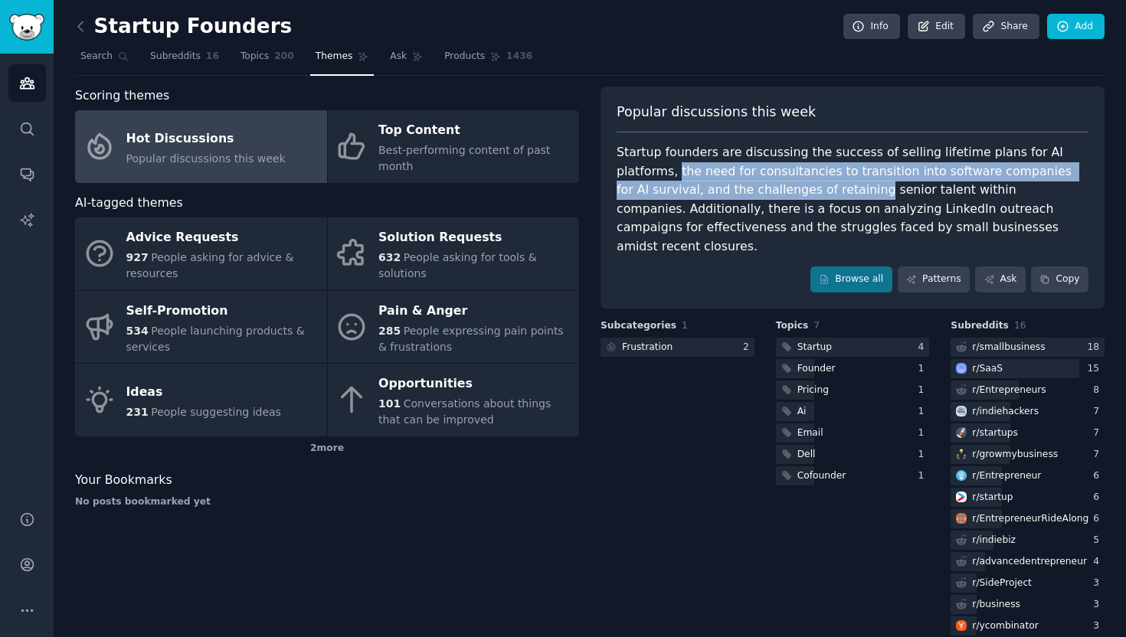
drag, startPoint x: 623, startPoint y: 175, endPoint x: 713, endPoint y: 197, distance: 93.1
click at [713, 197] on div "Startup founders are discussing the success of selling lifetime plans for AI pl…" at bounding box center [853, 199] width 472 height 113
click at [672, 338] on div at bounding box center [677, 347] width 154 height 19
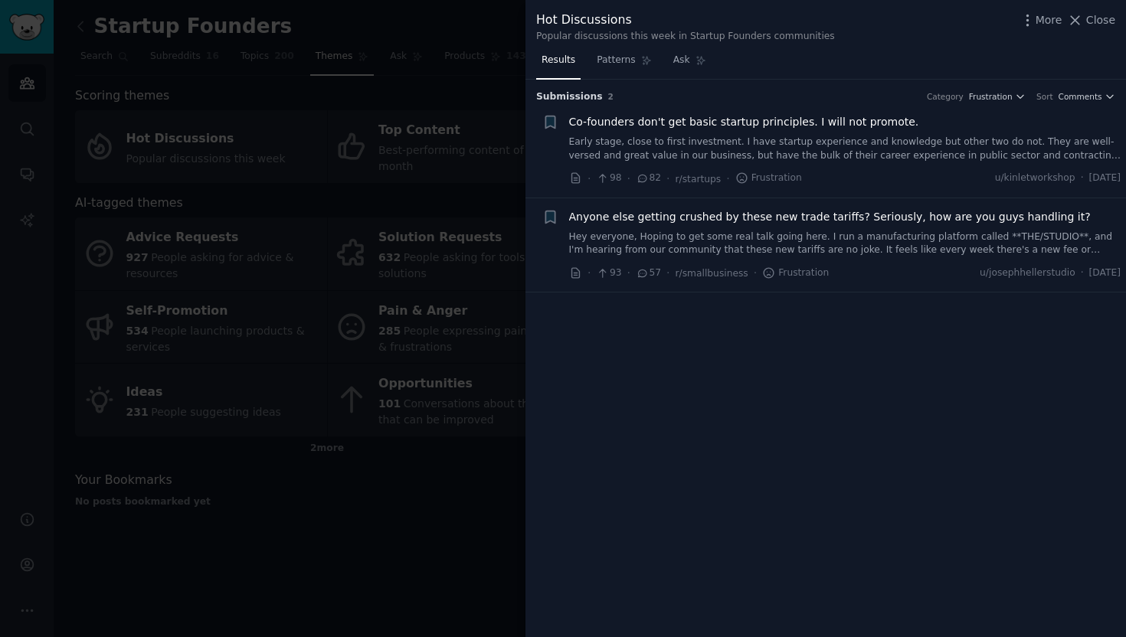
click at [437, 243] on div at bounding box center [563, 318] width 1126 height 637
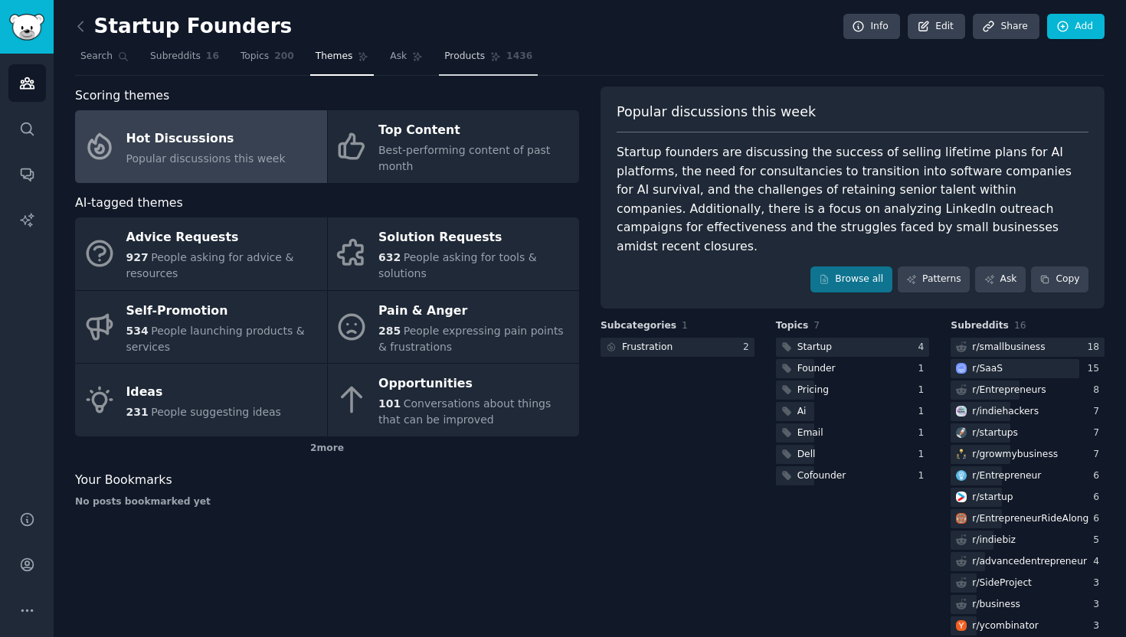
click at [468, 67] on link "Products 1436" at bounding box center [488, 59] width 99 height 31
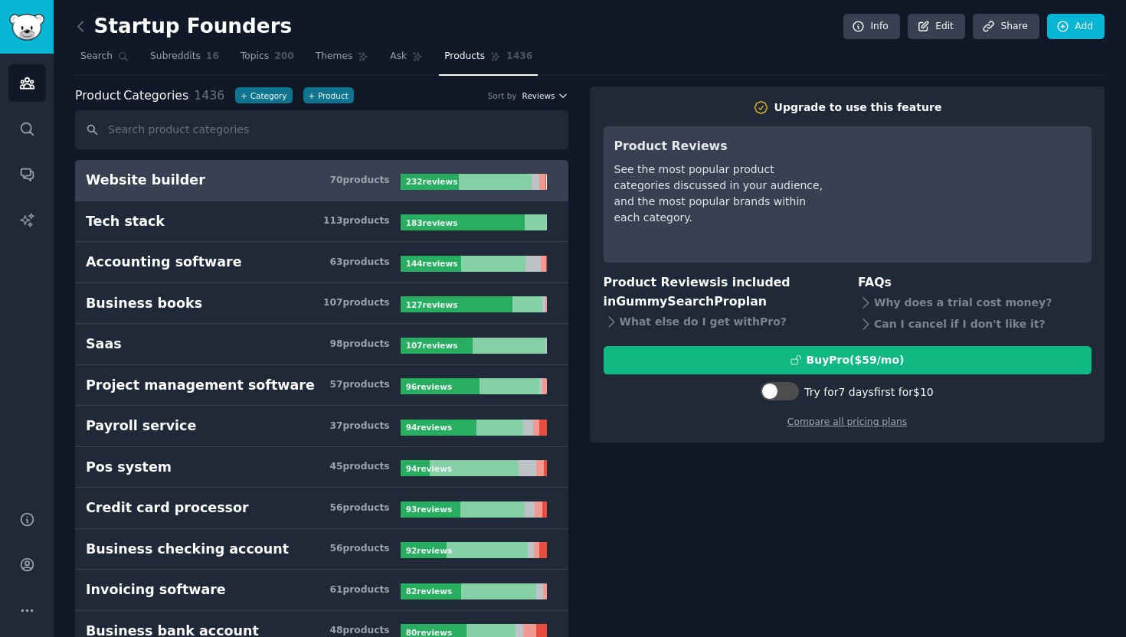
click at [548, 97] on span "Reviews" at bounding box center [538, 95] width 33 height 11
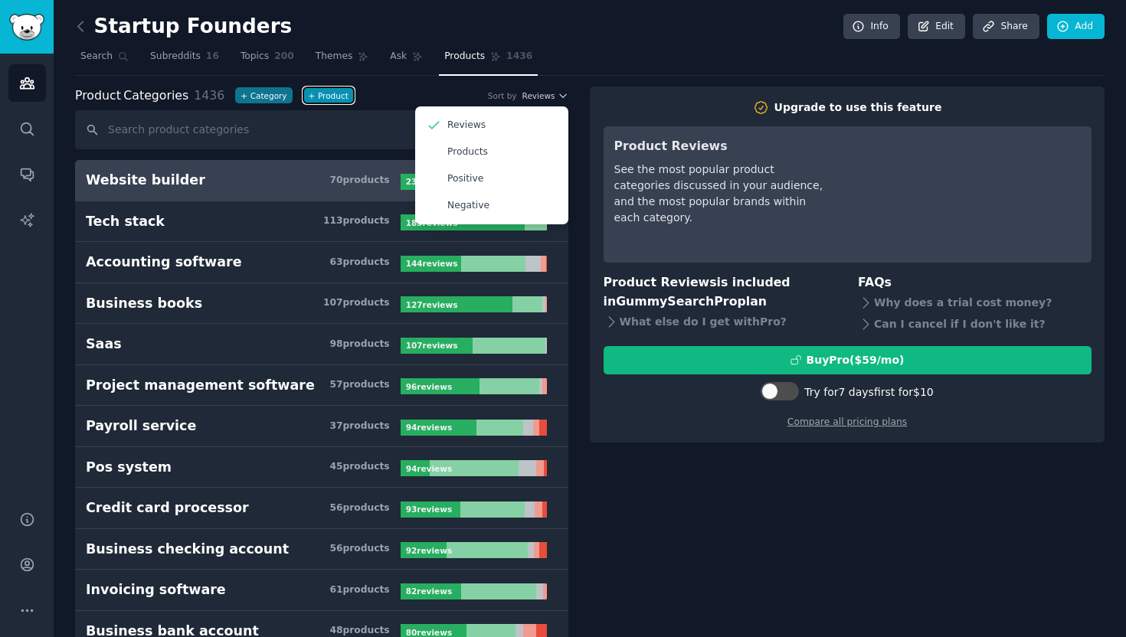
click at [338, 98] on button "+ Product" at bounding box center [328, 95] width 51 height 16
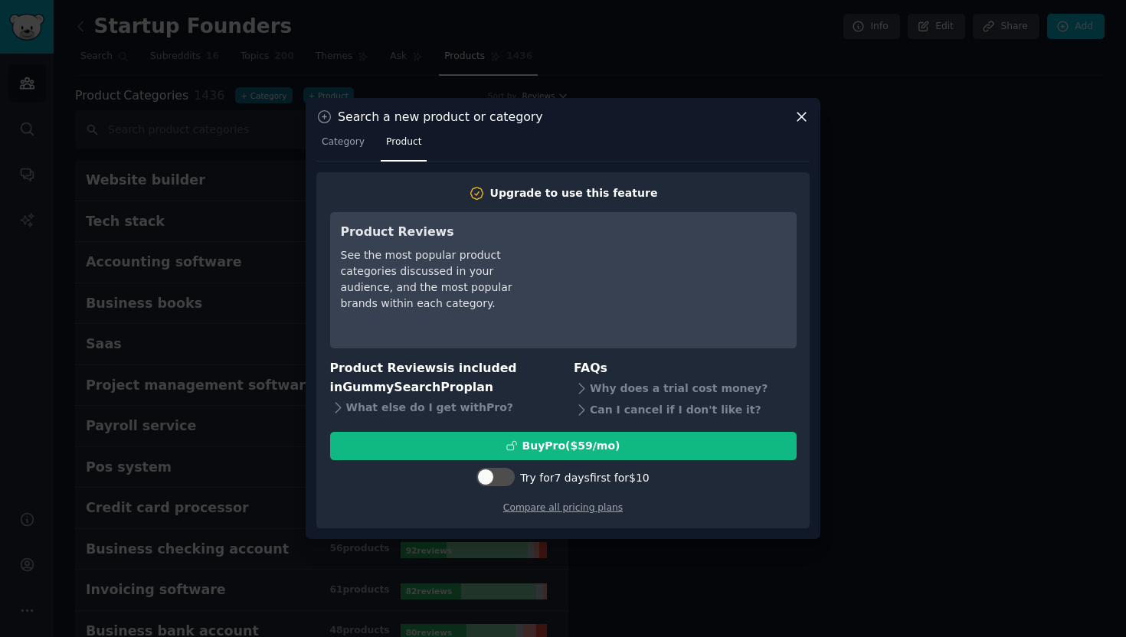
click at [803, 117] on icon at bounding box center [801, 117] width 16 height 16
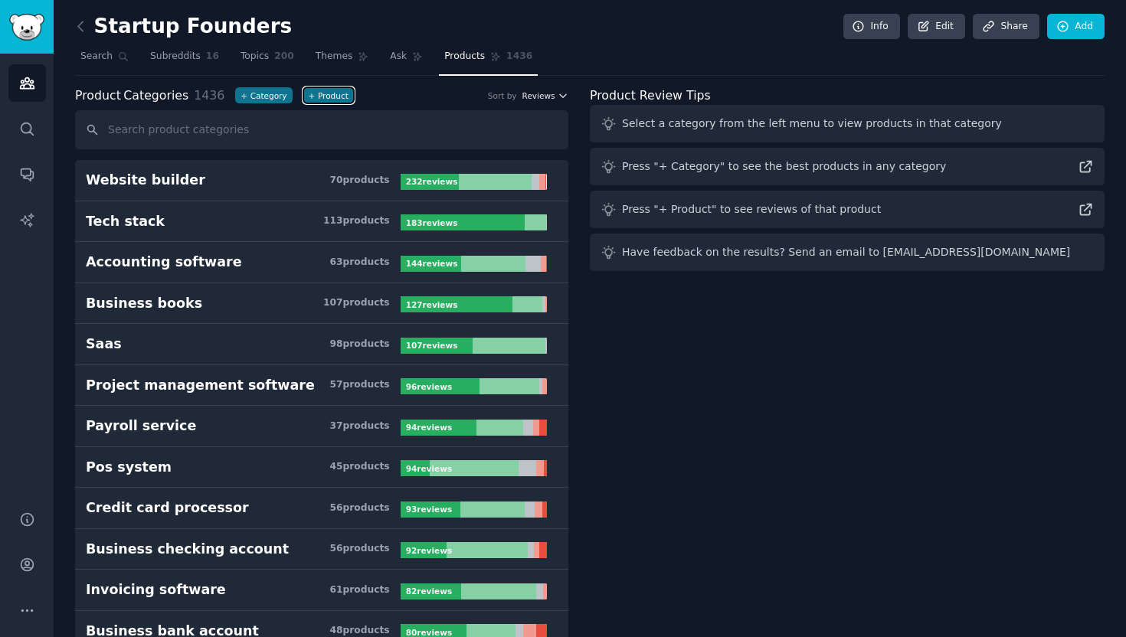
click at [524, 98] on span "Reviews" at bounding box center [538, 95] width 33 height 11
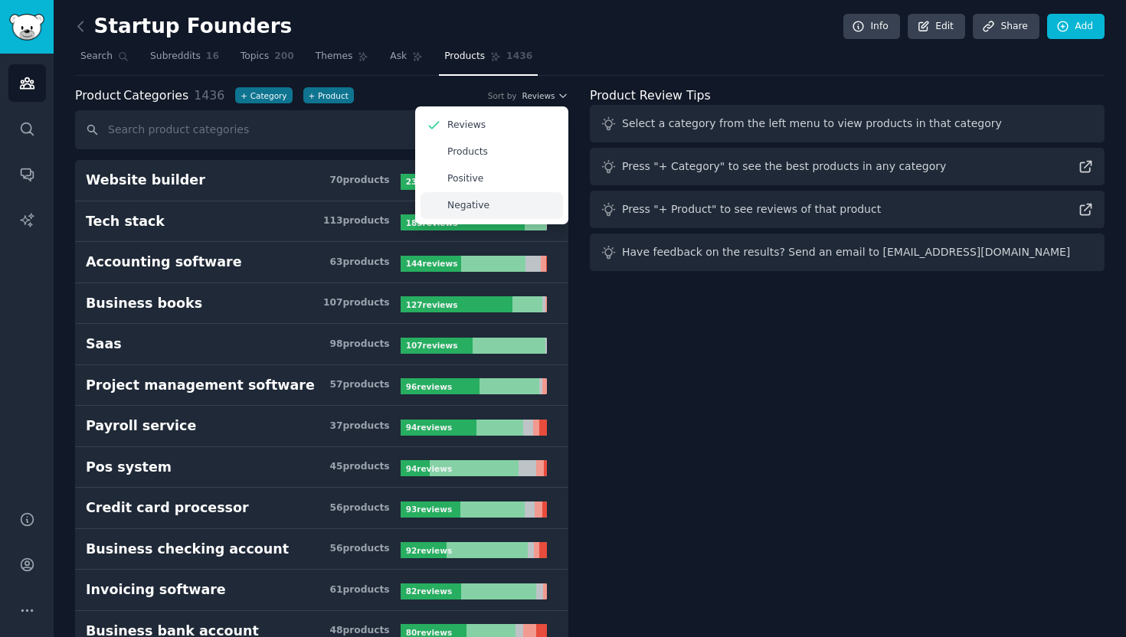
click at [505, 209] on div "Negative" at bounding box center [491, 205] width 142 height 27
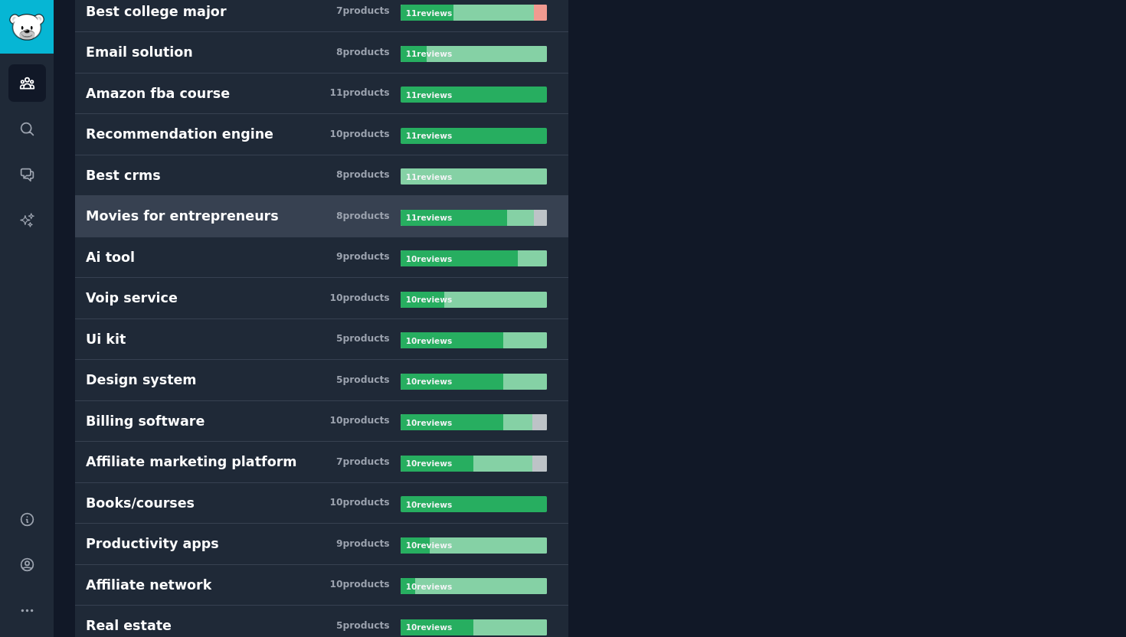
scroll to position [11482, 0]
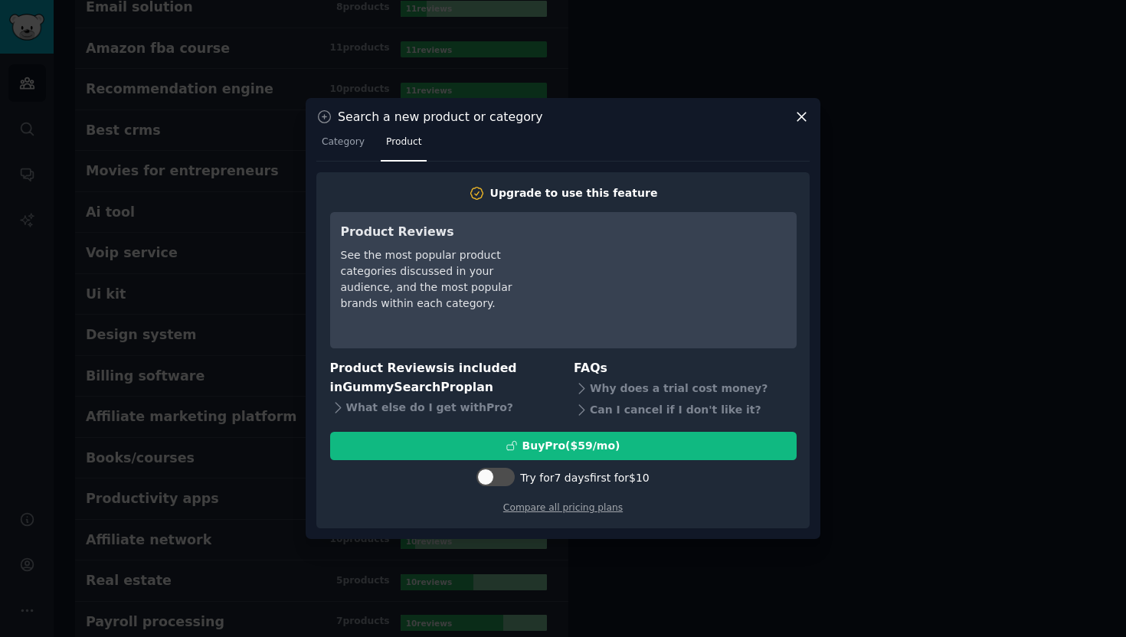
click at [796, 118] on icon at bounding box center [801, 117] width 16 height 16
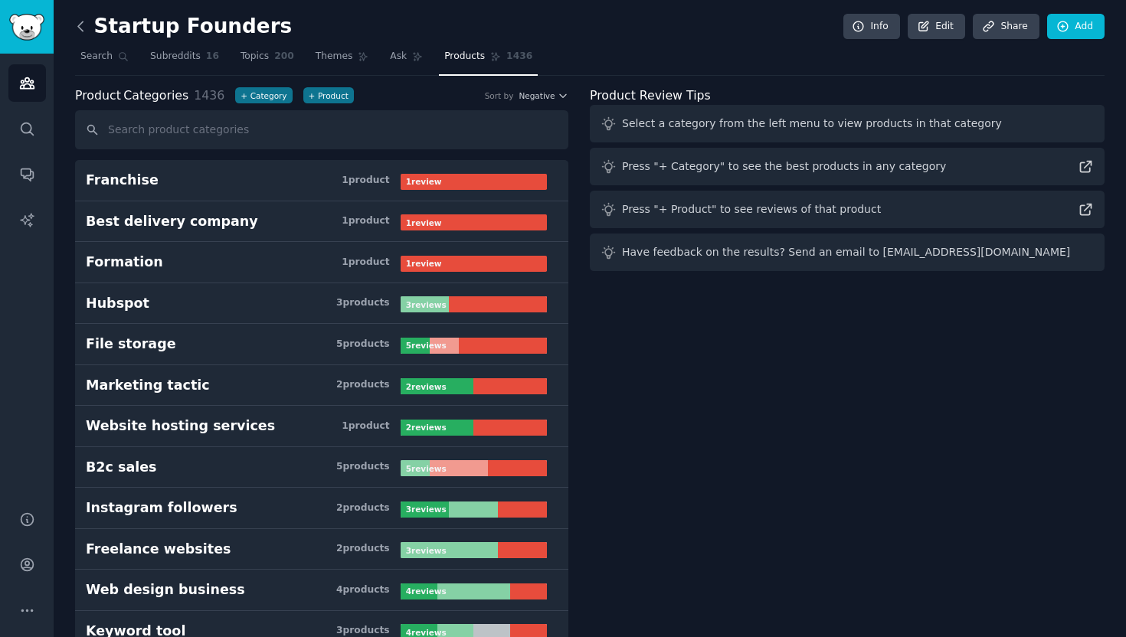
click at [78, 26] on icon at bounding box center [80, 25] width 5 height 9
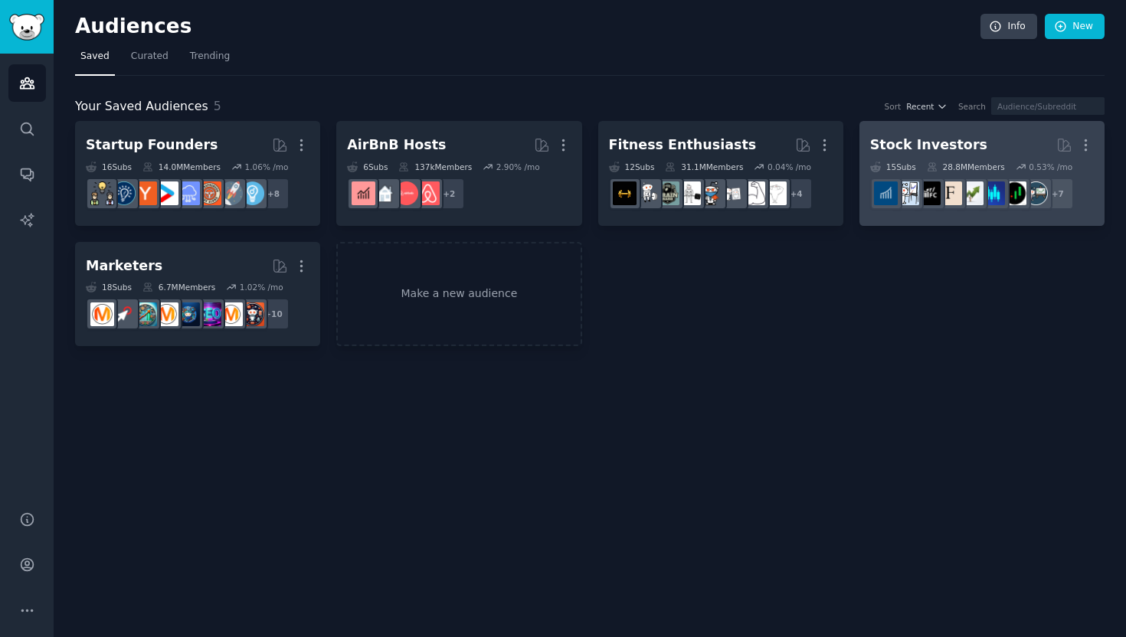
click at [996, 143] on h2 "Stock Investors More" at bounding box center [982, 145] width 224 height 27
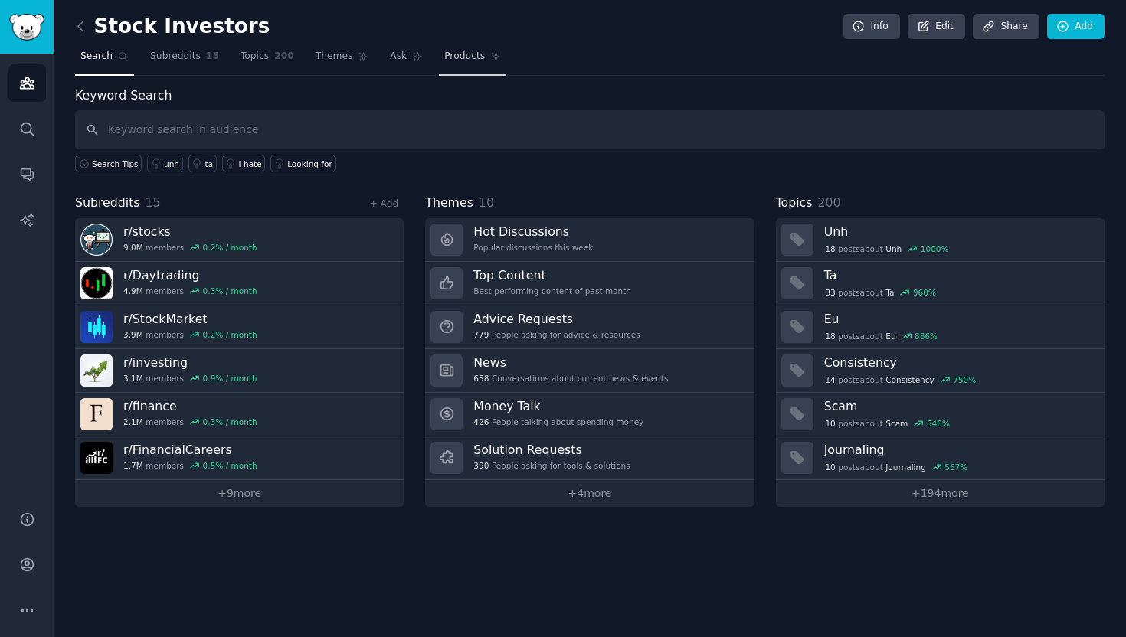
click at [430, 59] on nav "Search Subreddits 15 Topics 200 Themes Ask Products" at bounding box center [589, 59] width 1029 height 31
click at [460, 63] on span "Products" at bounding box center [464, 57] width 41 height 14
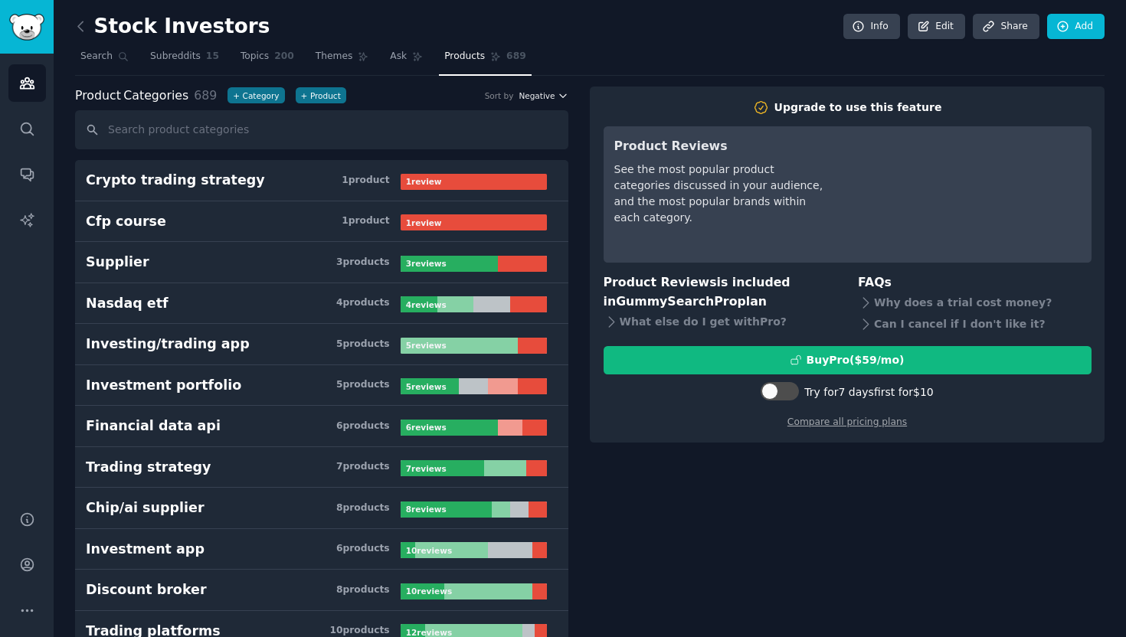
click at [545, 91] on span "Negative" at bounding box center [536, 95] width 36 height 11
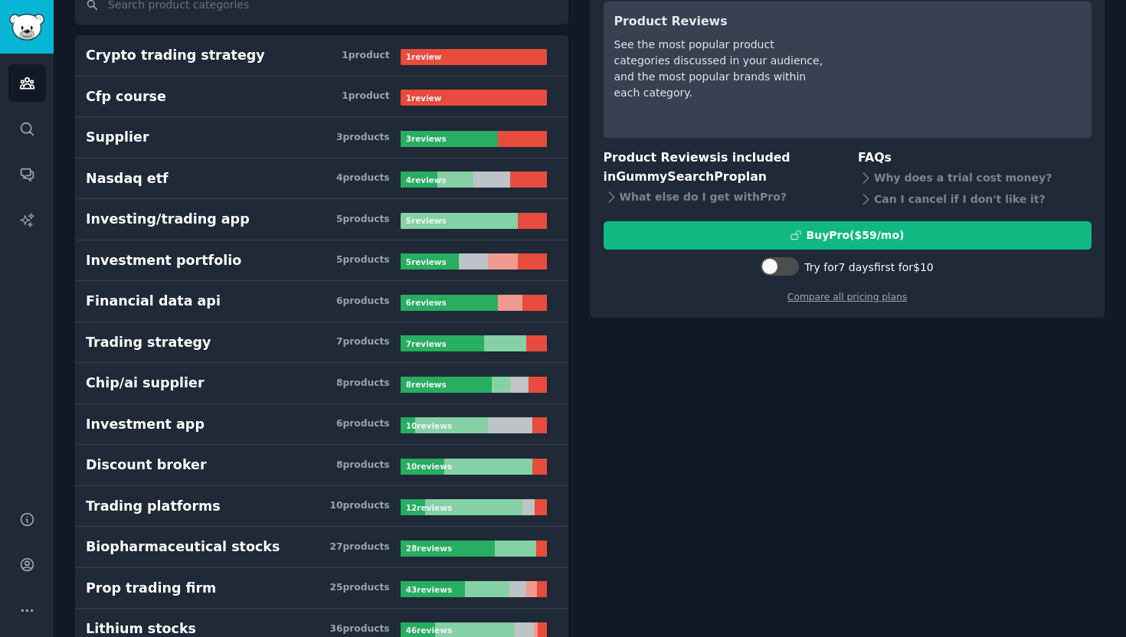
scroll to position [131, 0]
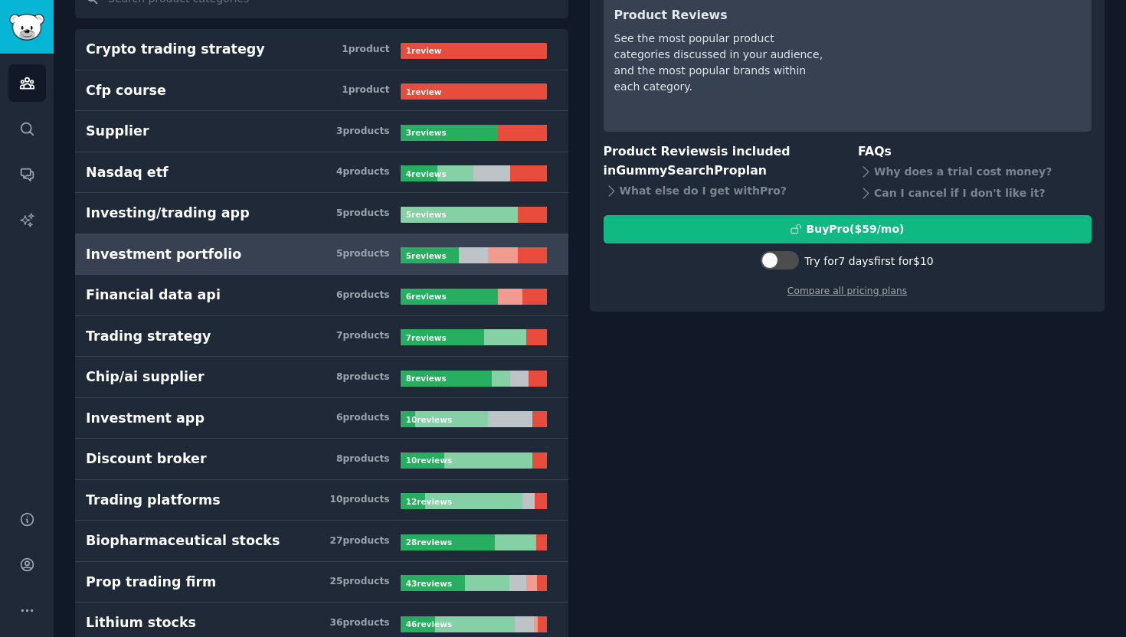
click at [320, 260] on h3 "Investment portfolio 5 product s" at bounding box center [243, 254] width 315 height 19
click at [139, 257] on div "Investment portfolio" at bounding box center [163, 254] width 155 height 19
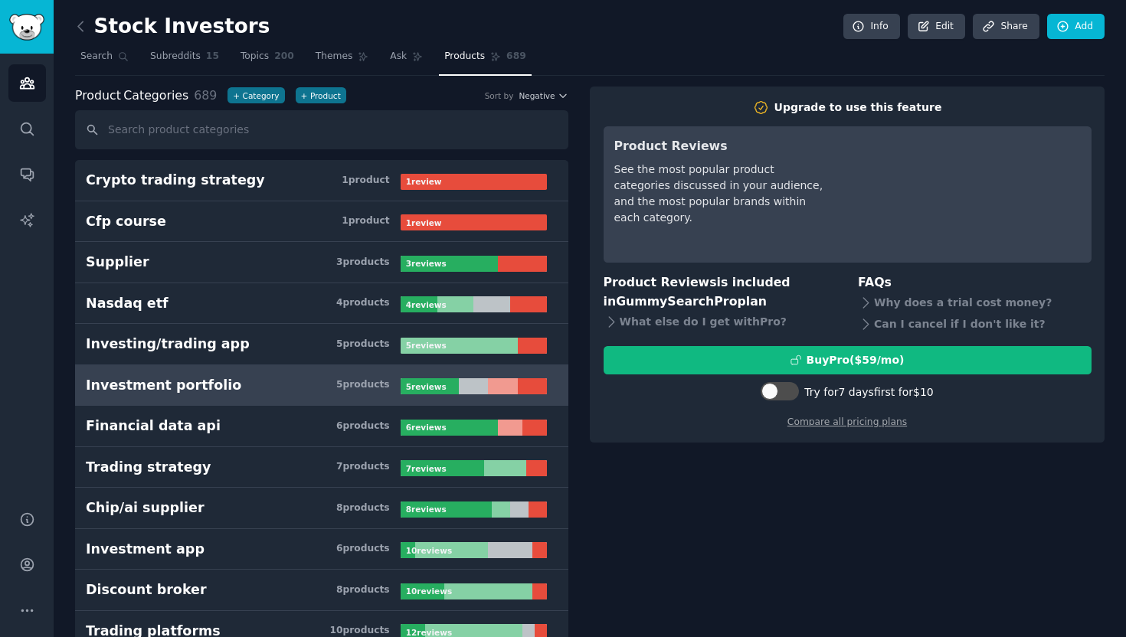
click at [462, 56] on span "Products" at bounding box center [464, 57] width 41 height 14
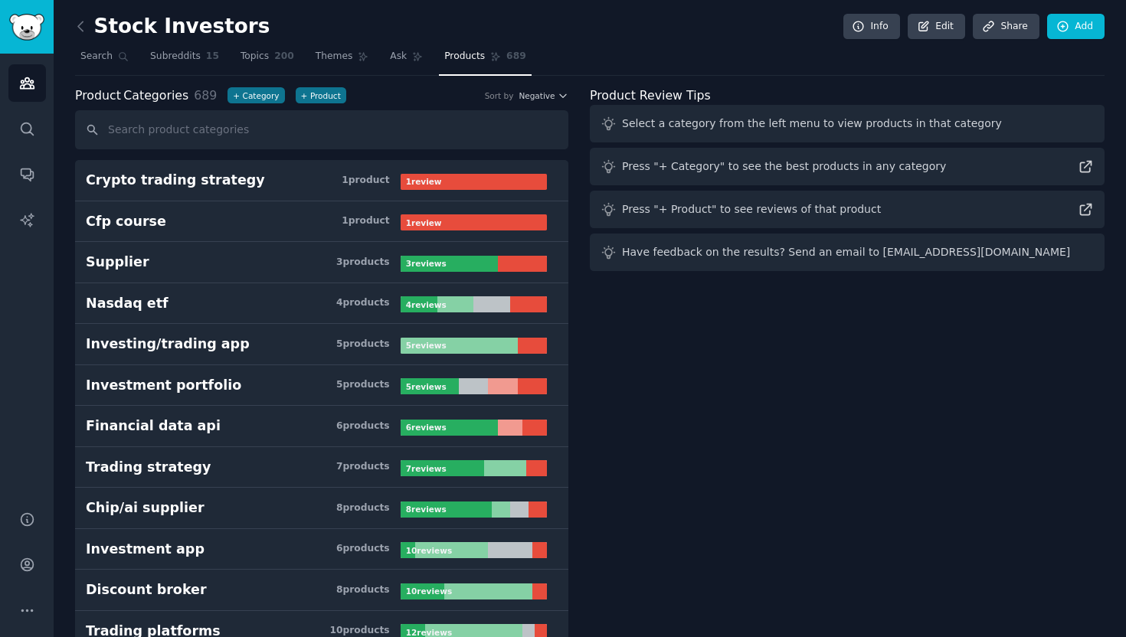
click at [91, 26] on link at bounding box center [84, 27] width 19 height 25
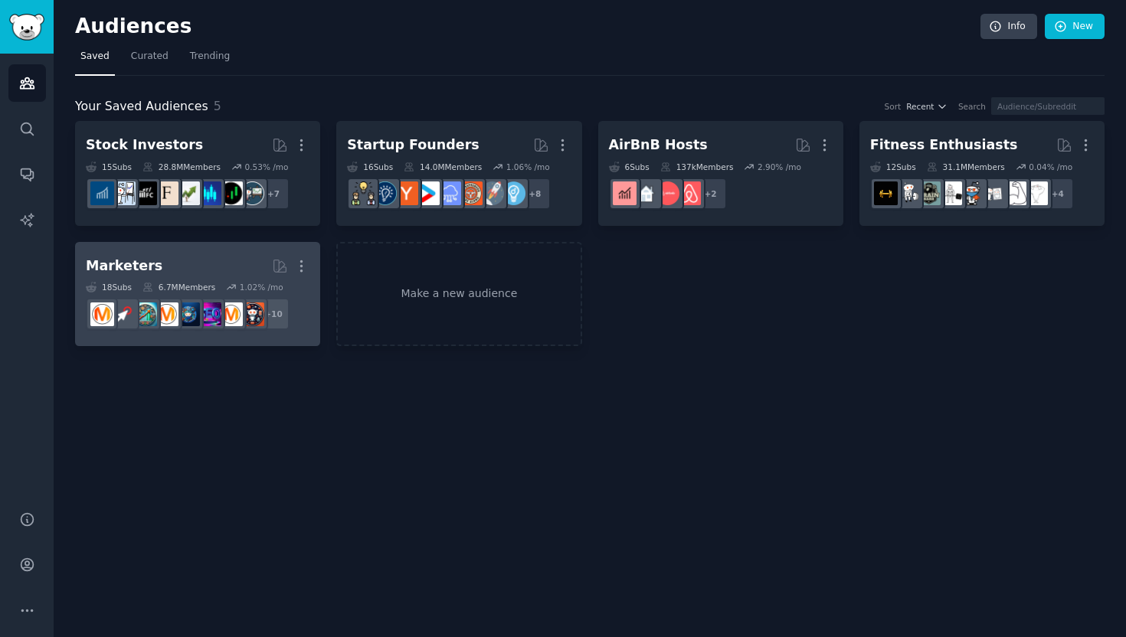
click at [189, 263] on h2 "Marketers More" at bounding box center [198, 266] width 224 height 27
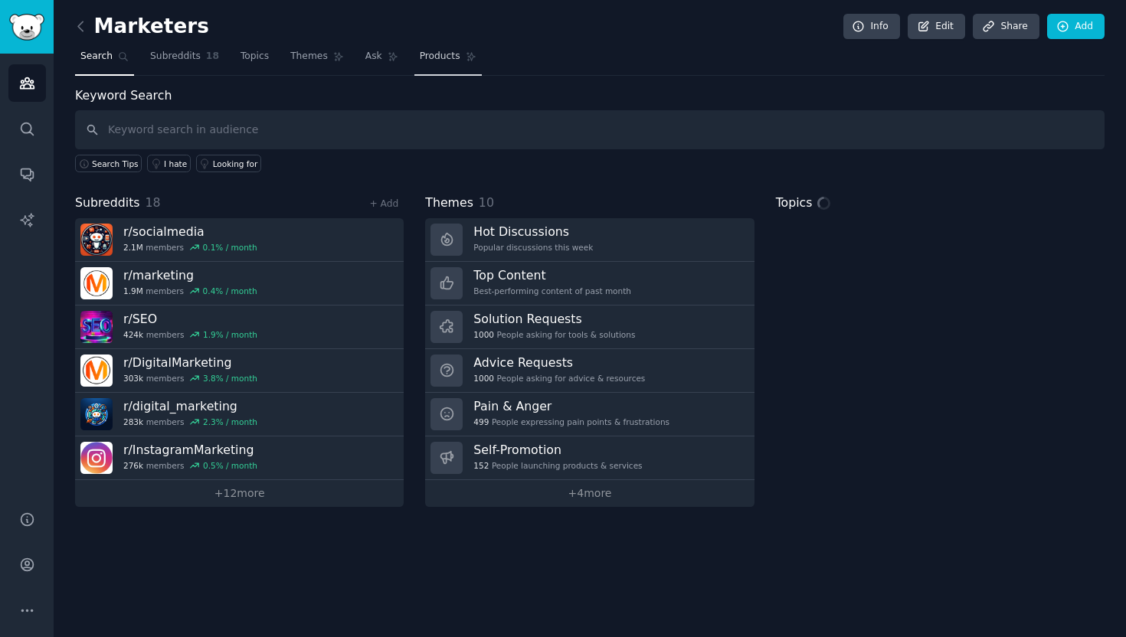
click at [433, 60] on span "Products" at bounding box center [440, 57] width 41 height 14
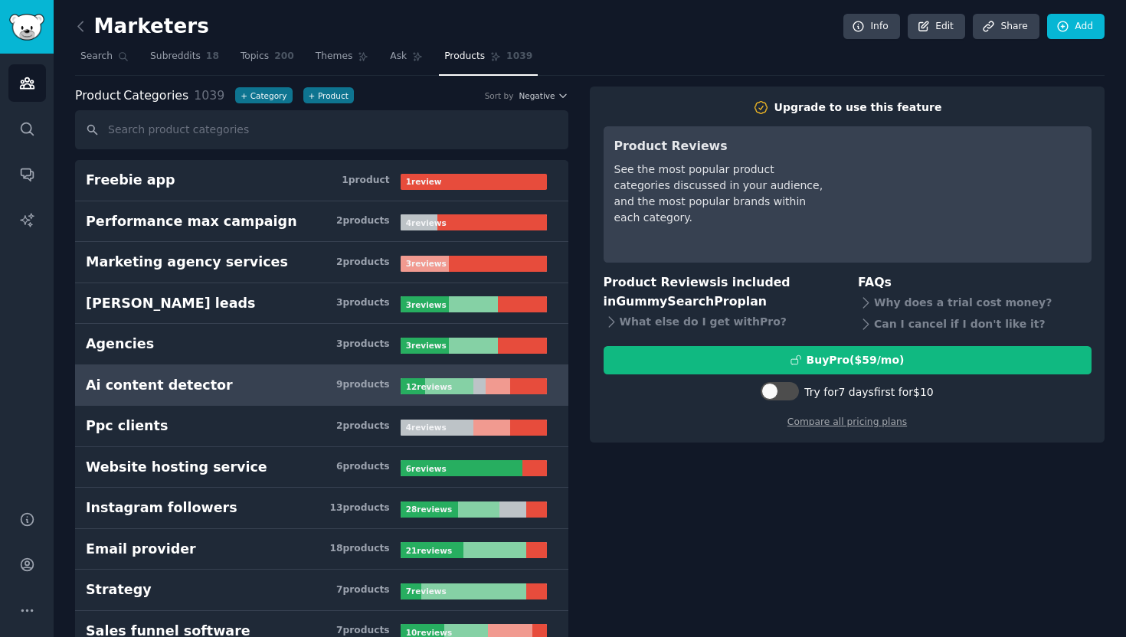
click at [263, 386] on h3 "Ai content detector 9 product s" at bounding box center [243, 385] width 315 height 19
click at [367, 382] on div "9 product s" at bounding box center [363, 385] width 54 height 14
